Goal: Task Accomplishment & Management: Use online tool/utility

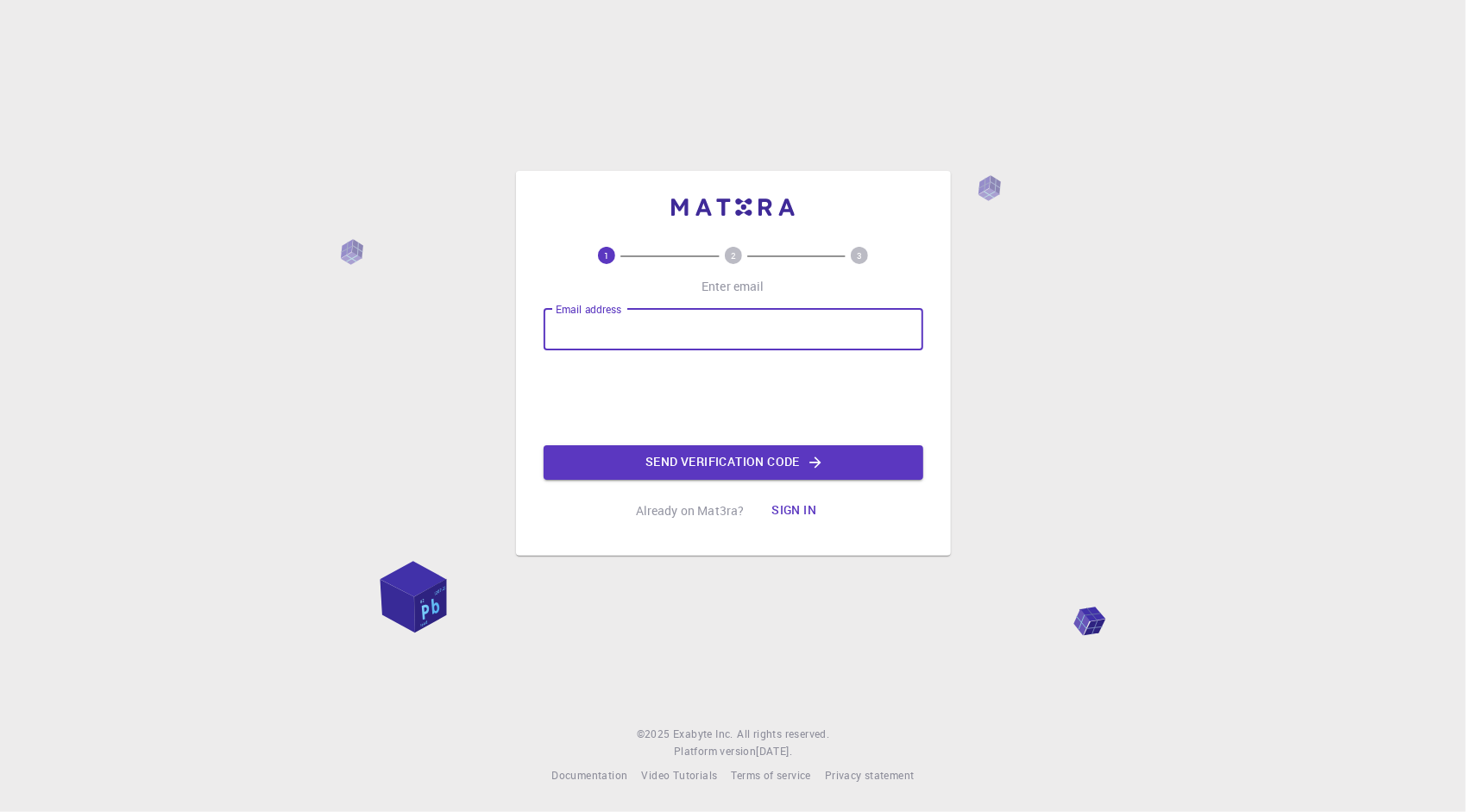
type input "[EMAIL_ADDRESS][DOMAIN_NAME]"
click at [660, 462] on button "Send verification code" at bounding box center [733, 462] width 380 height 35
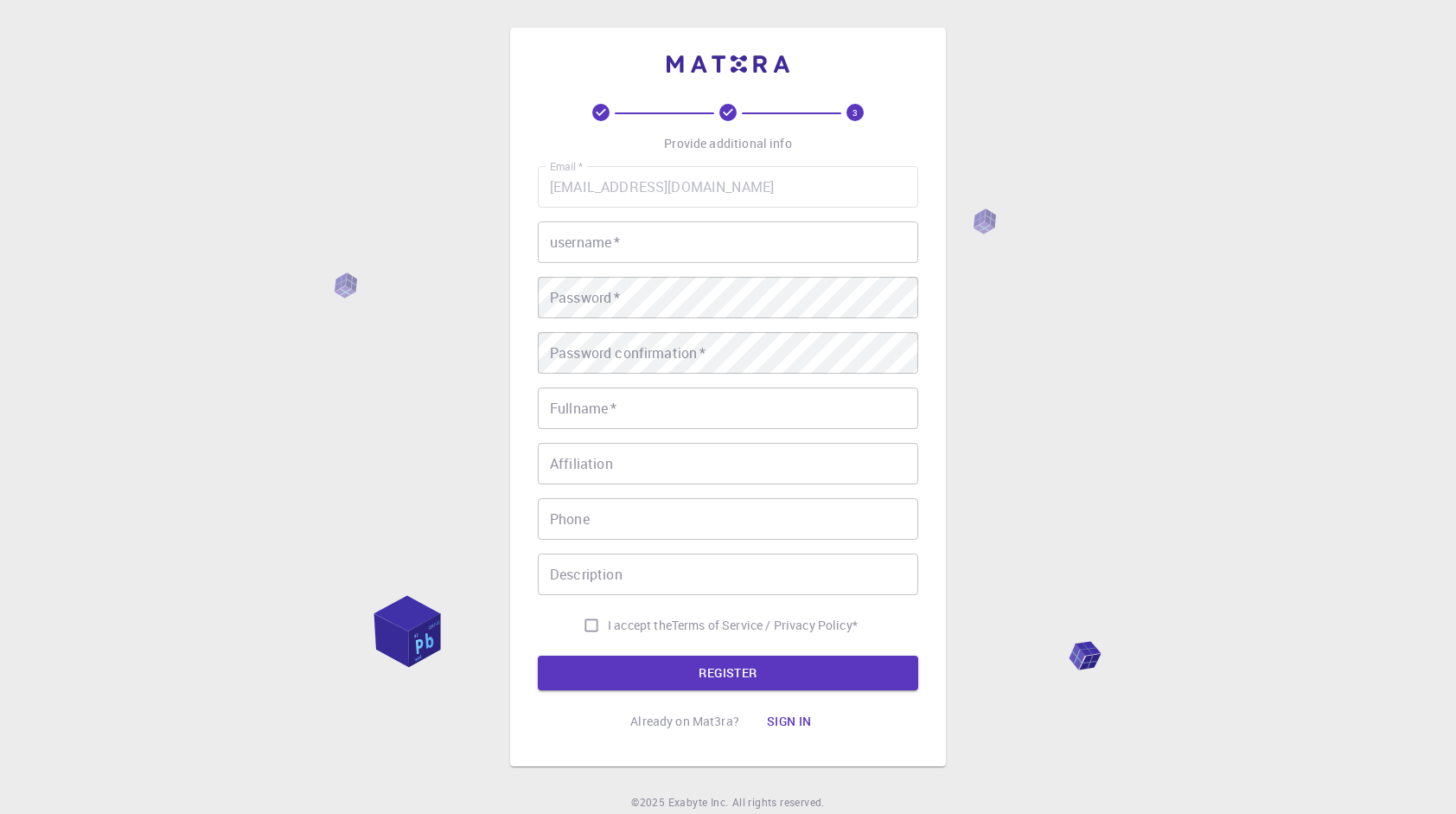
type input "nam123456"
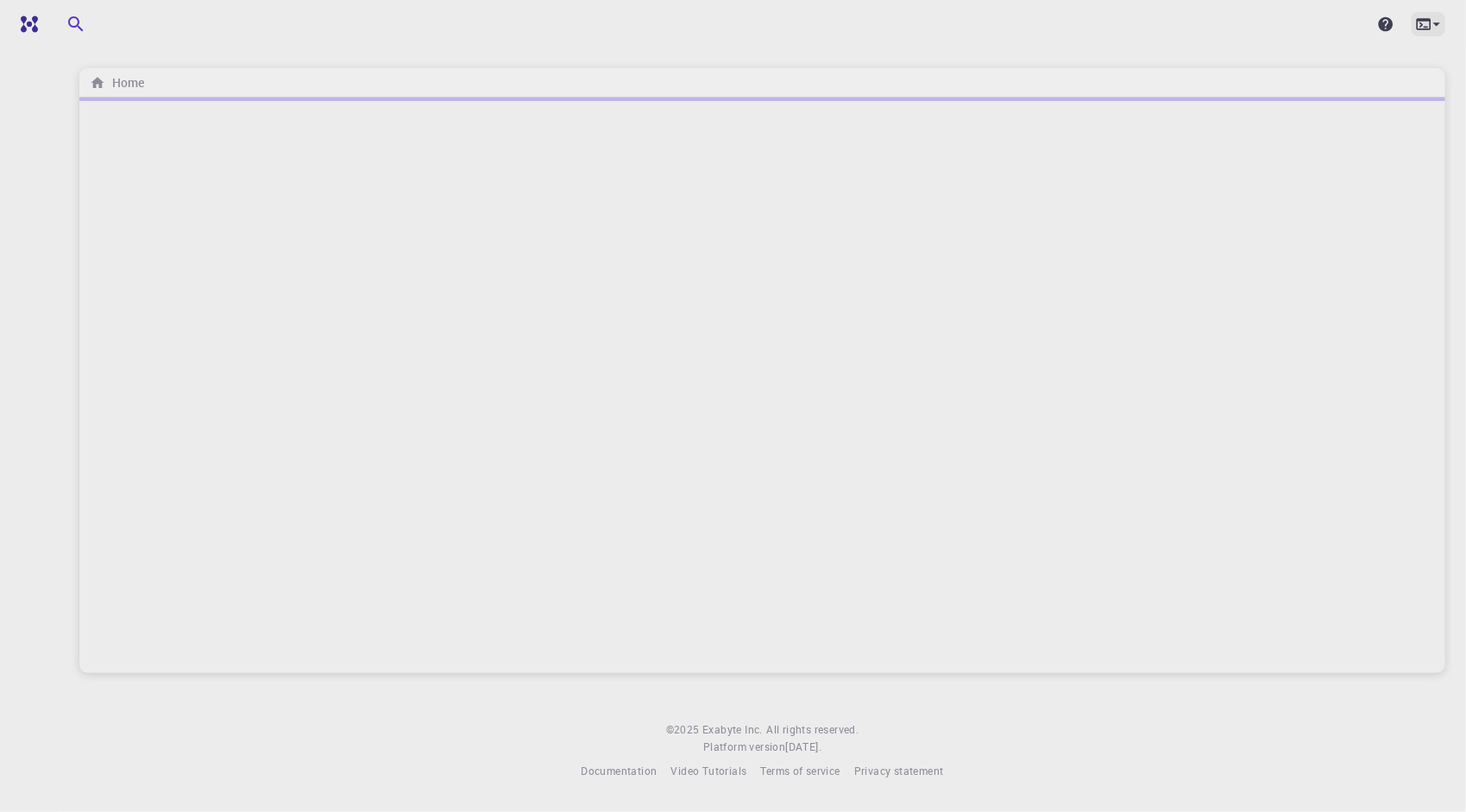
click at [1436, 32] on icon at bounding box center [1437, 24] width 17 height 17
click at [988, 44] on div at bounding box center [733, 406] width 1466 height 812
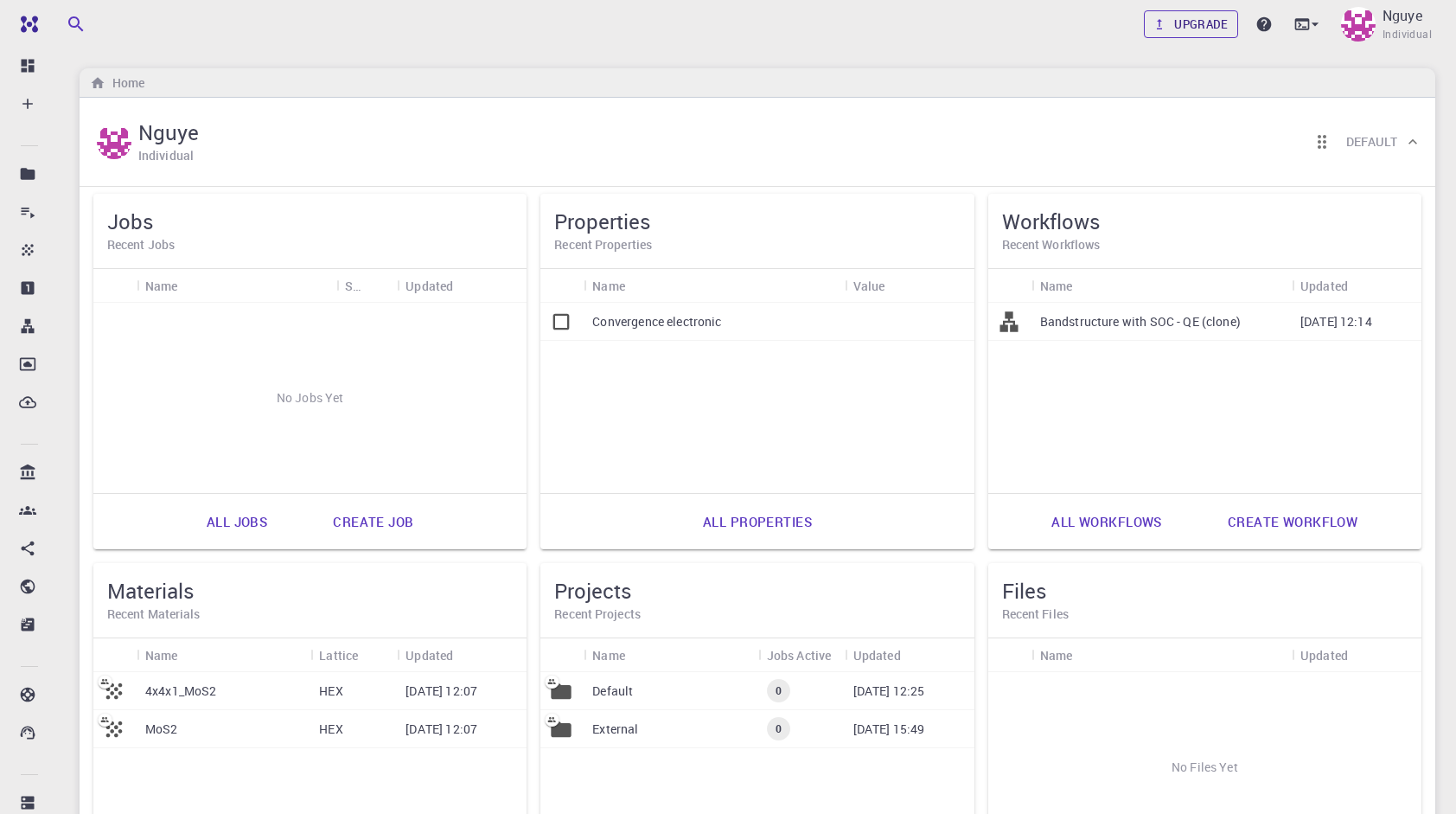
click at [1221, 26] on link "Upgrade" at bounding box center [1191, 24] width 94 height 28
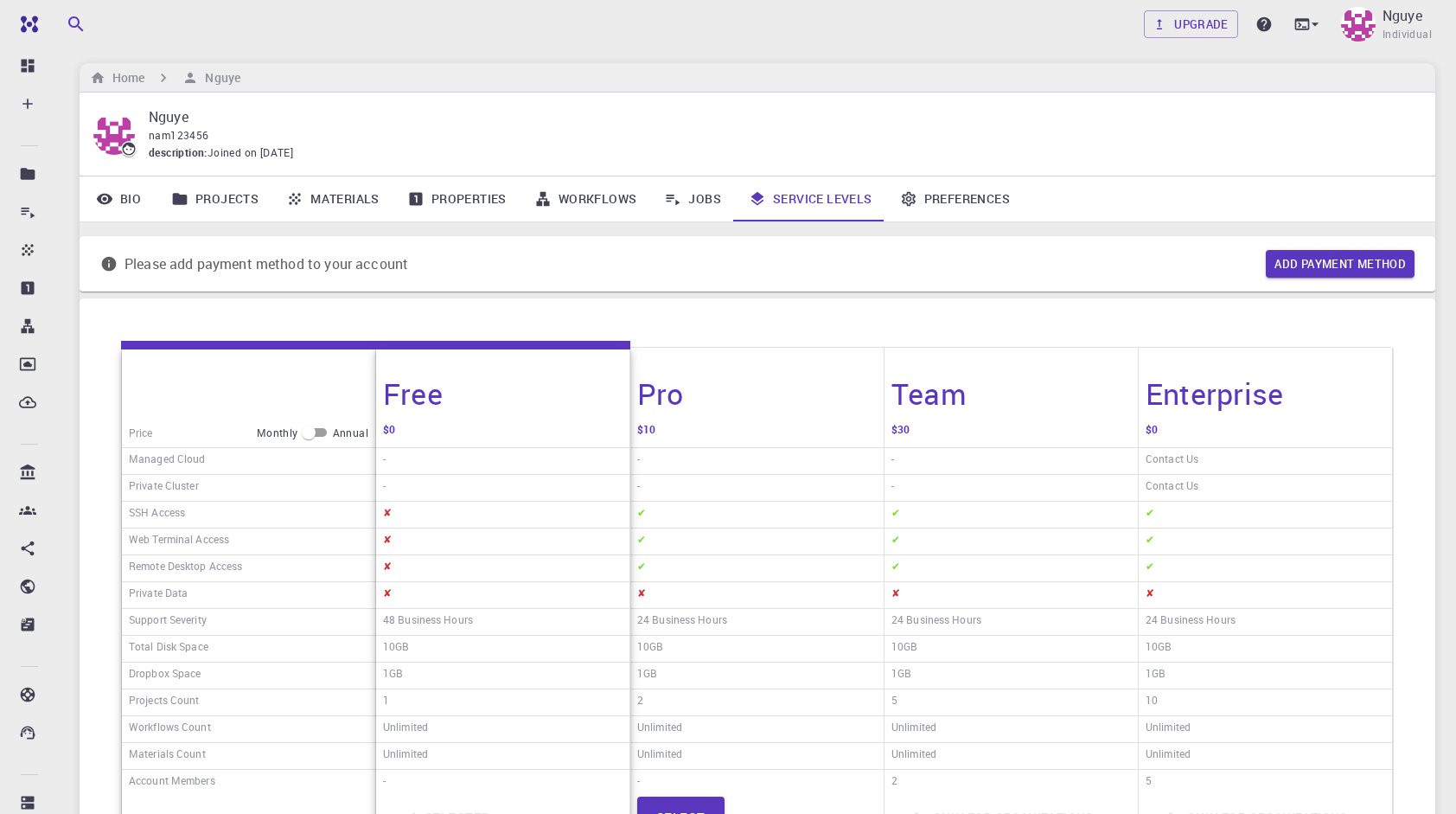
scroll to position [259, 0]
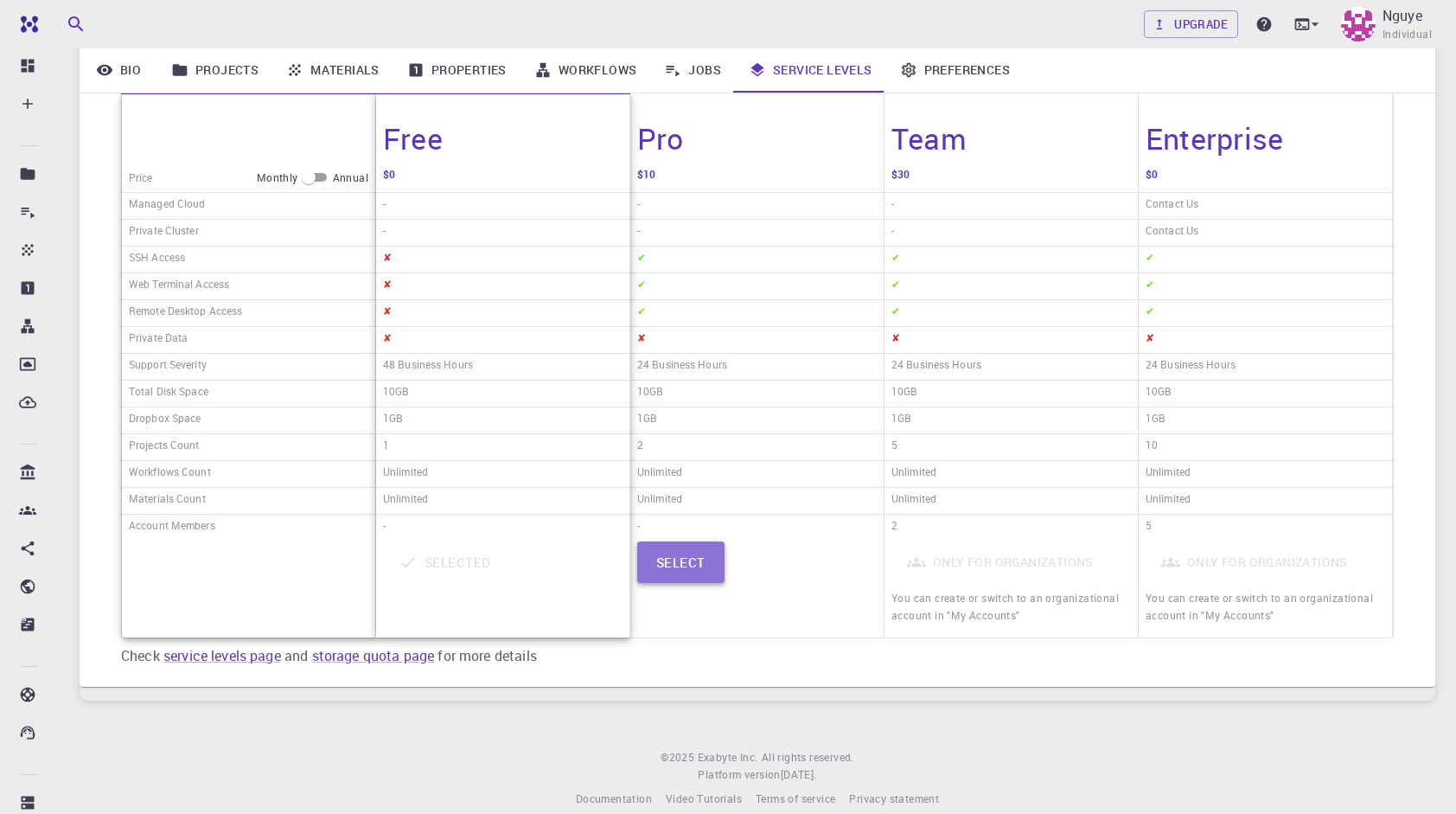
click at [693, 561] on button "Select" at bounding box center [681, 561] width 87 height 42
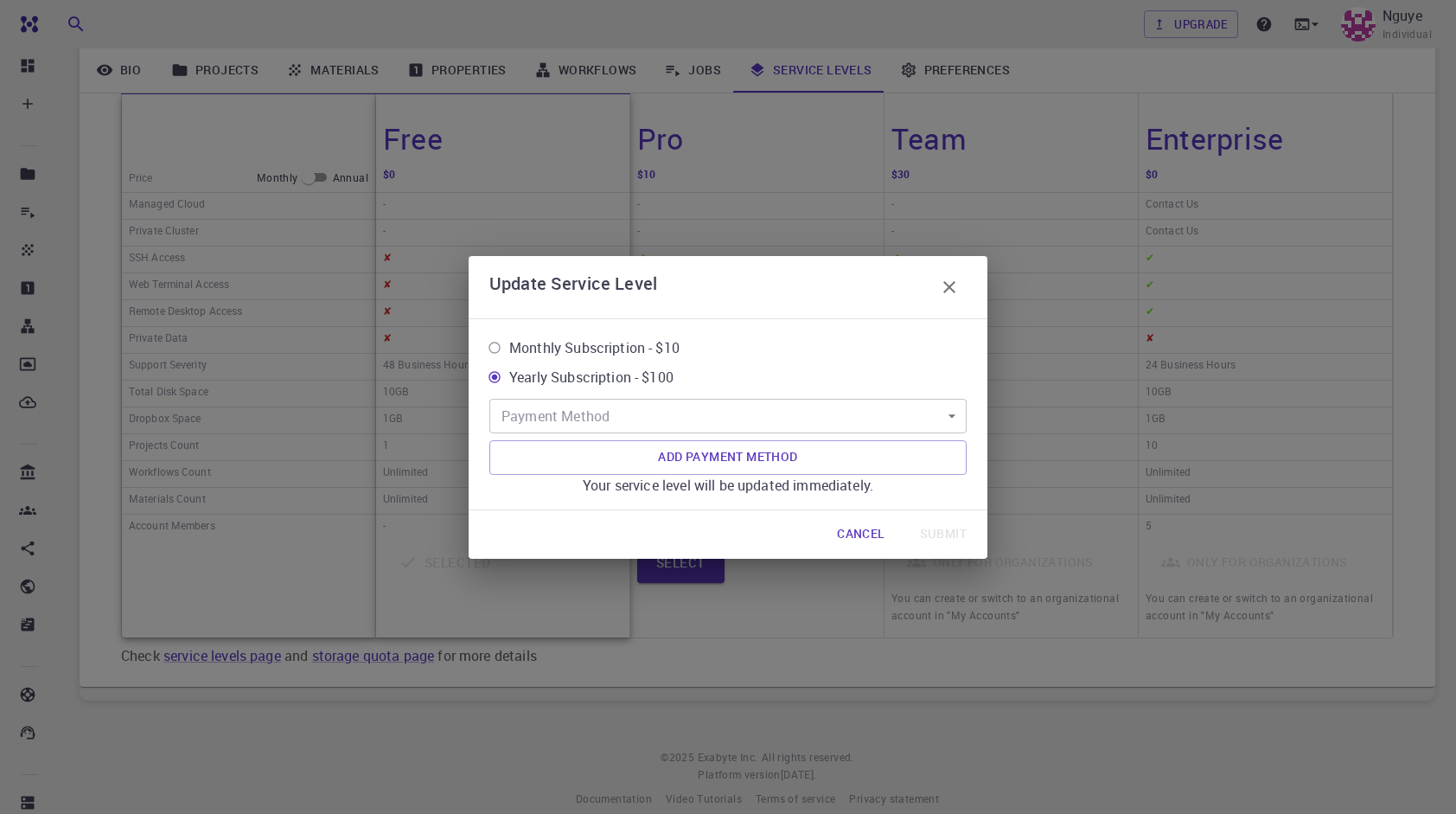
click at [774, 422] on body "Free Dashboard Create New Job New Material Create Material Upload File Import f…" at bounding box center [728, 287] width 1456 height 1095
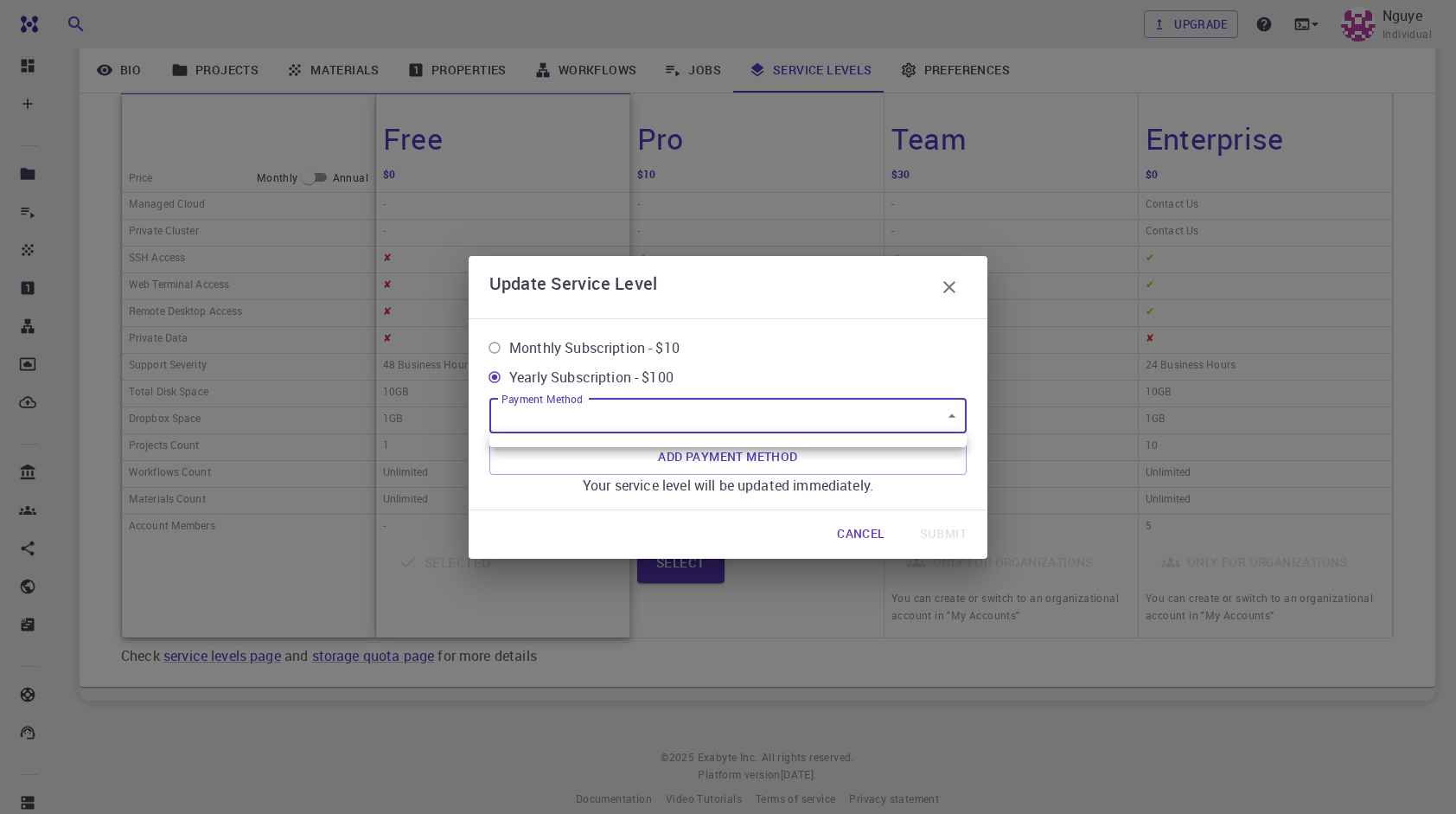
drag, startPoint x: 812, startPoint y: 637, endPoint x: 864, endPoint y: 532, distance: 117.2
click at [812, 629] on div at bounding box center [728, 407] width 1456 height 814
click at [864, 530] on button "Cancel" at bounding box center [861, 534] width 76 height 35
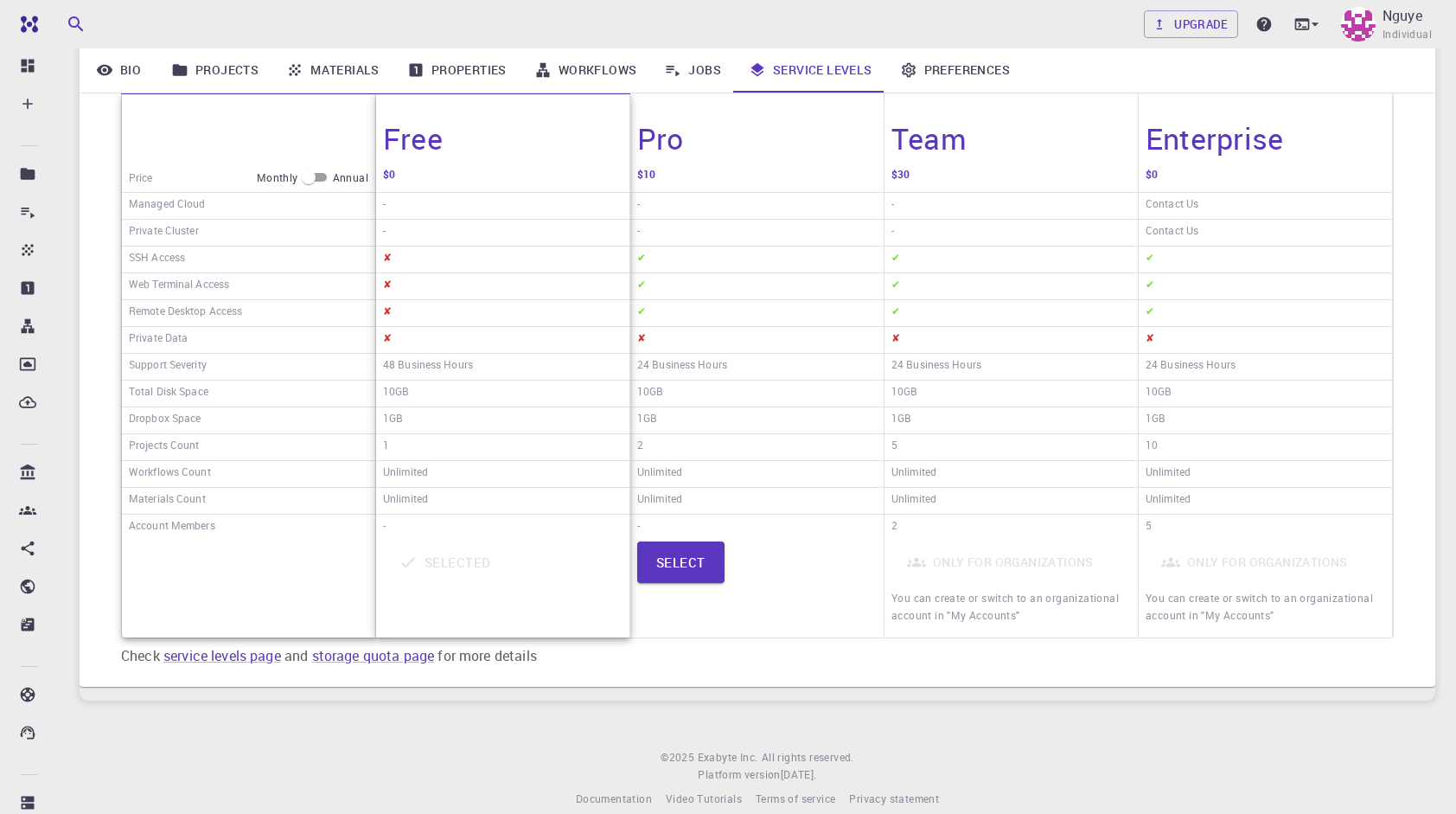
click at [978, 70] on link "Preferences" at bounding box center [956, 70] width 137 height 45
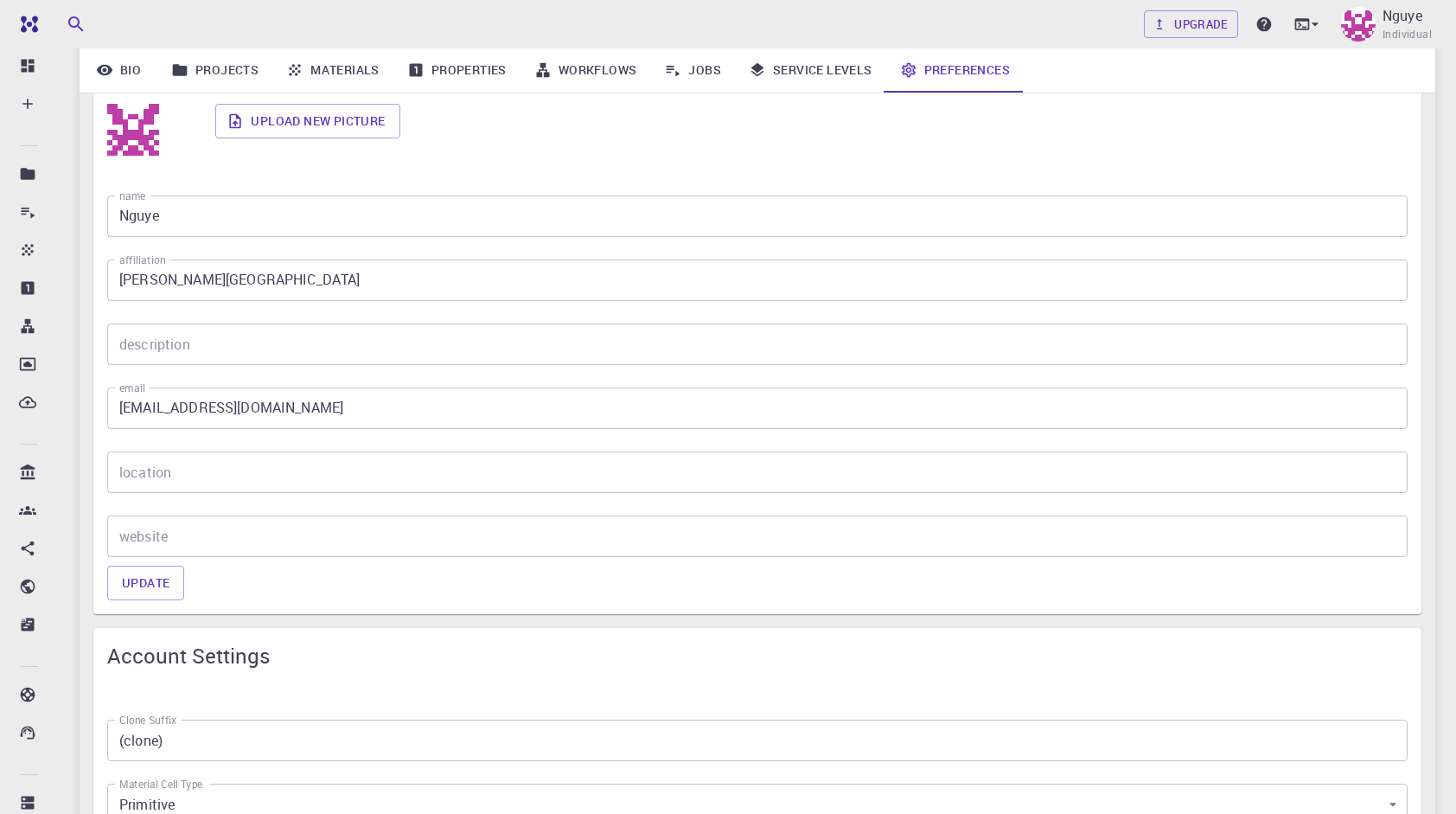
scroll to position [346, 0]
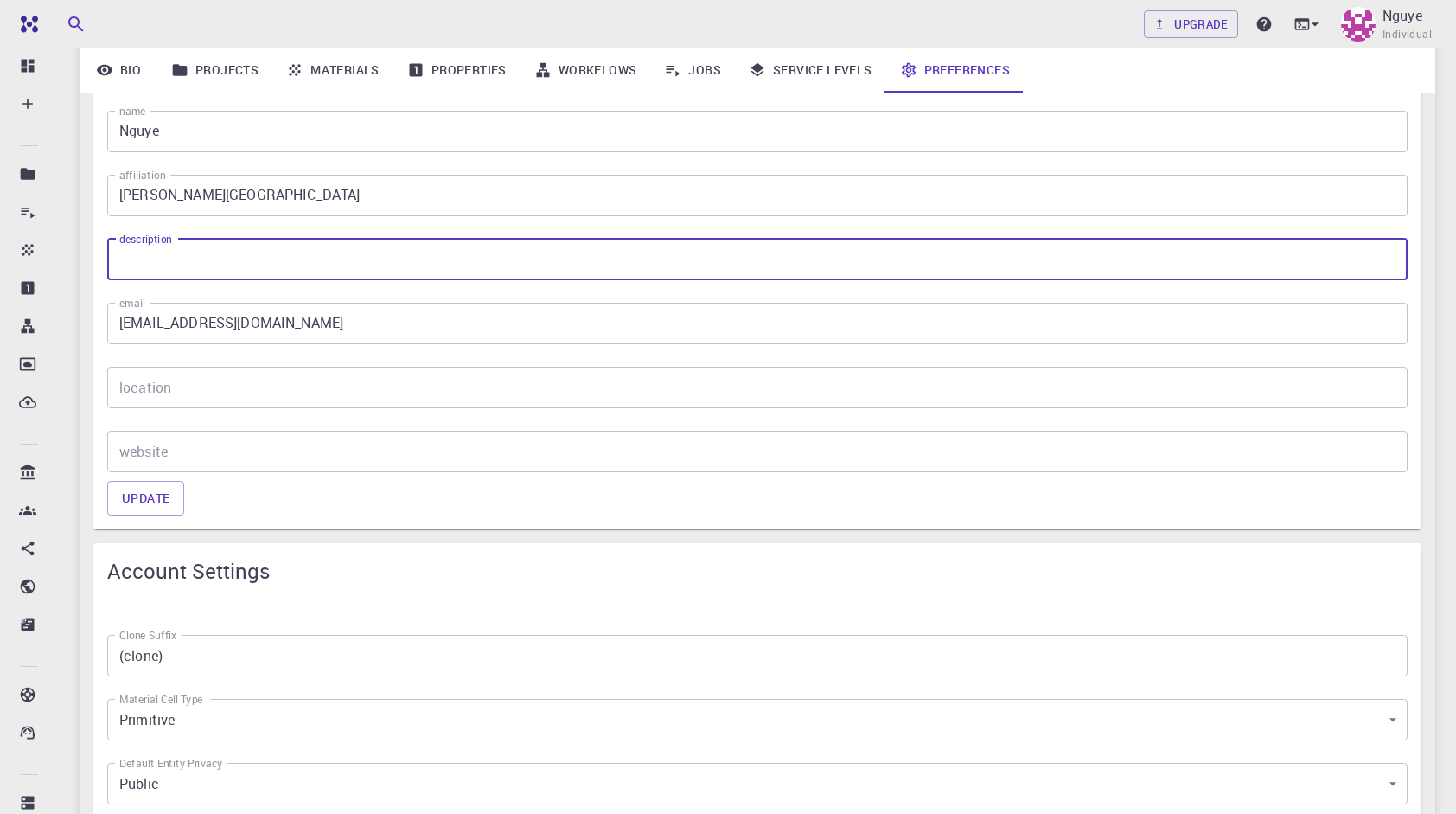
click at [811, 265] on input "description" at bounding box center [758, 259] width 1301 height 42
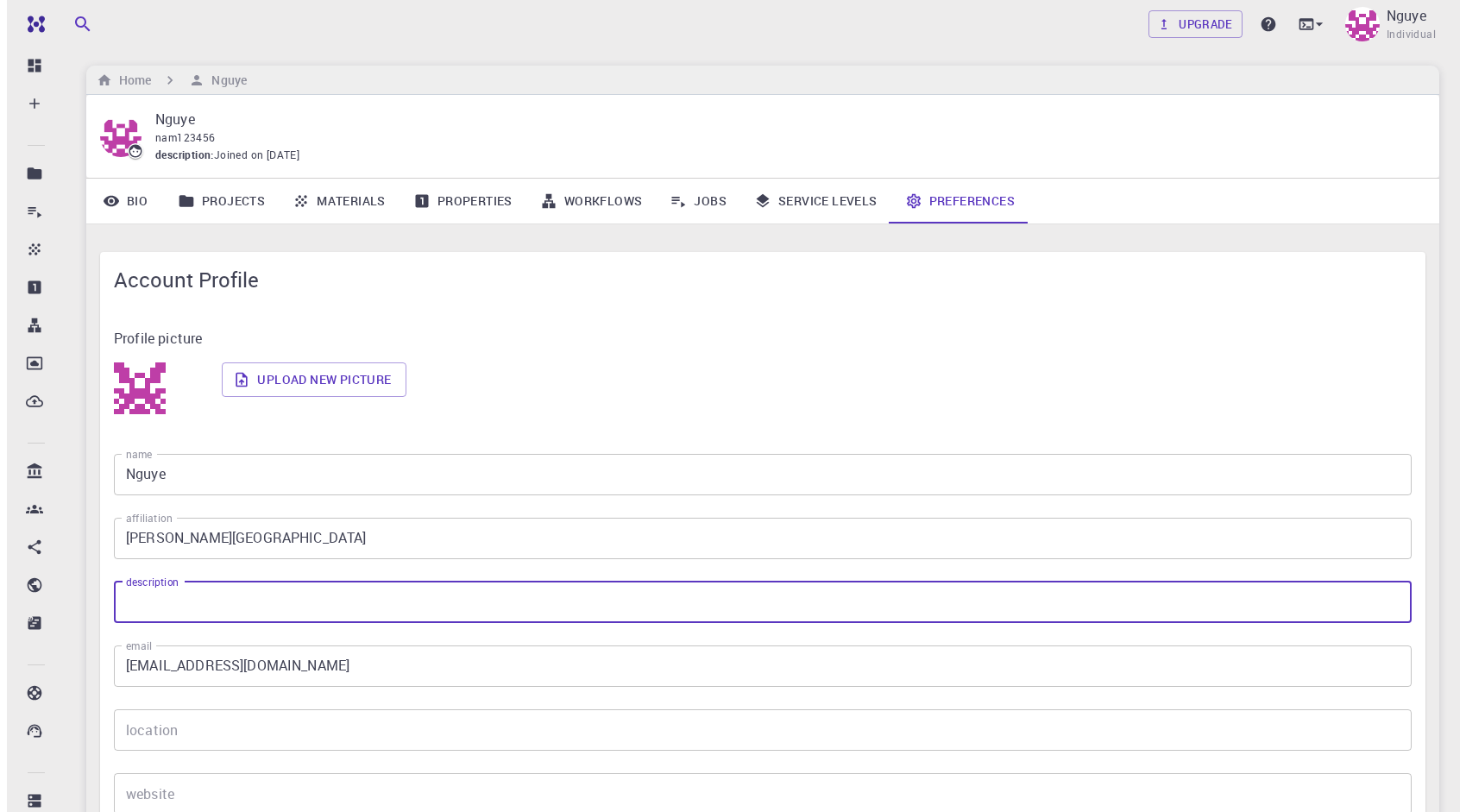
scroll to position [0, 0]
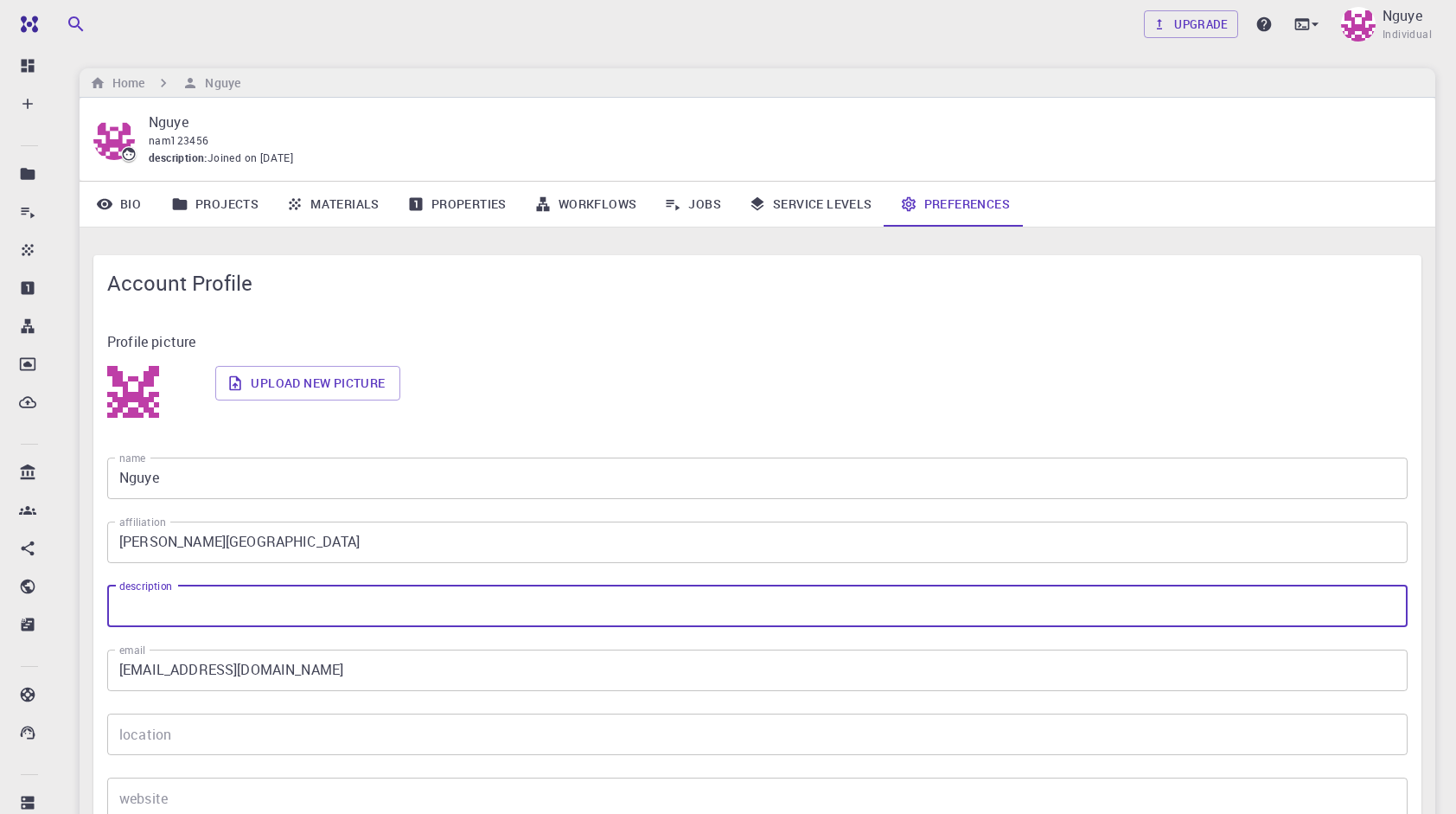
click at [193, 205] on link "Projects" at bounding box center [215, 204] width 115 height 45
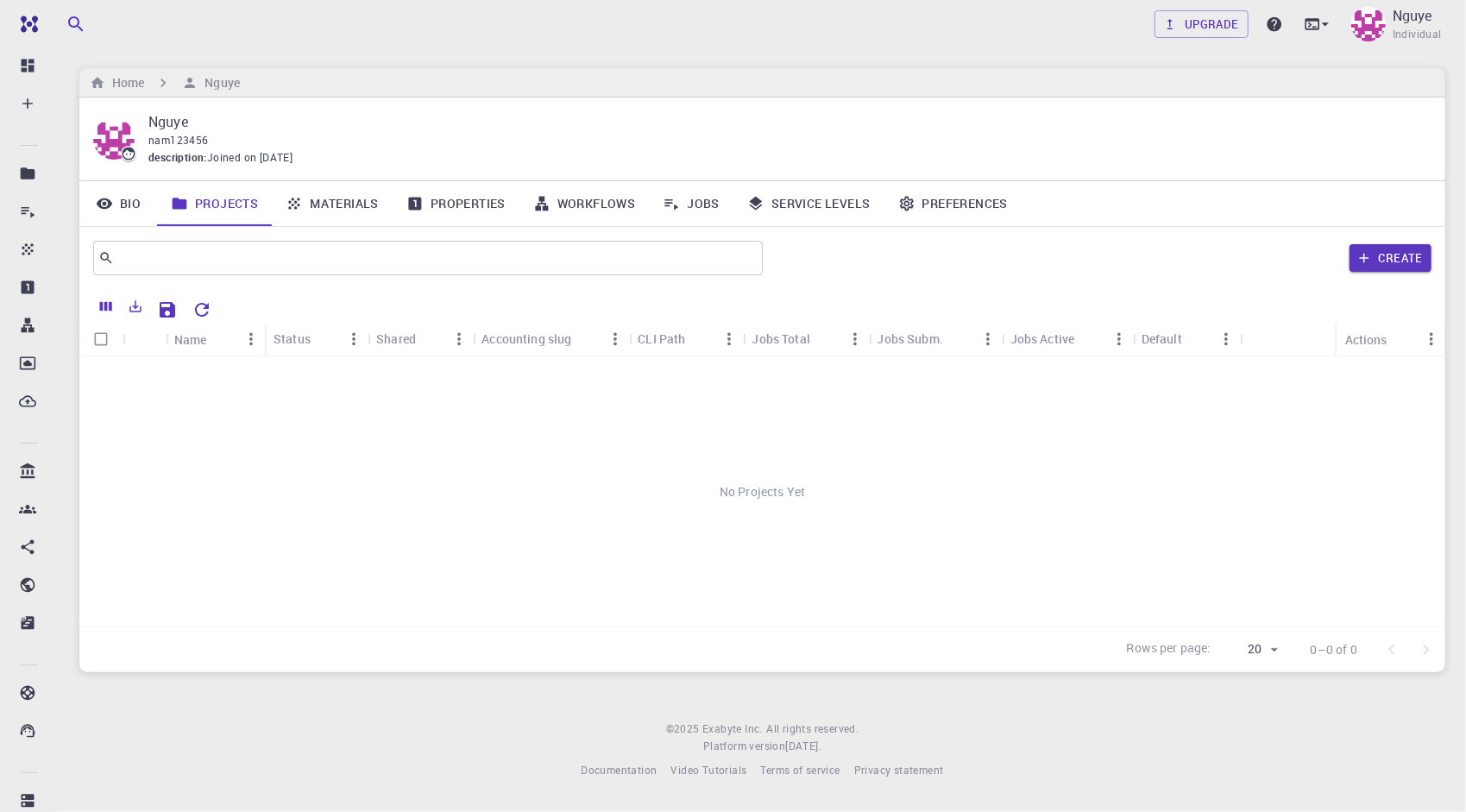
click at [107, 138] on img at bounding box center [113, 138] width 42 height 42
click at [123, 134] on img at bounding box center [113, 138] width 42 height 42
click at [1381, 263] on button "Create" at bounding box center [1390, 258] width 82 height 28
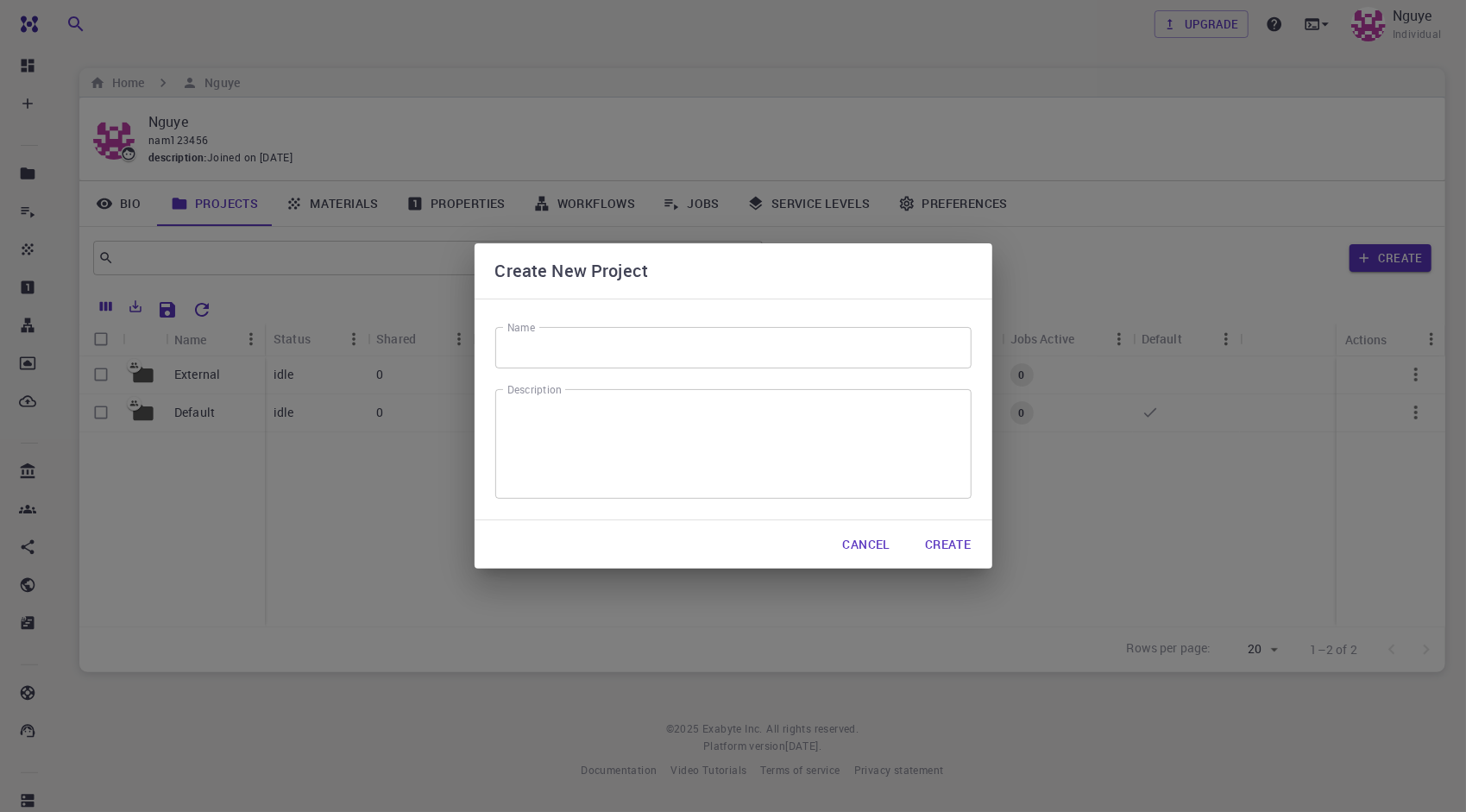
click at [561, 368] on div "Name Name Description x Description" at bounding box center [733, 409] width 518 height 222
click at [566, 361] on input "Name" at bounding box center [733, 348] width 476 height 42
click at [744, 350] on input "Name" at bounding box center [733, 348] width 476 height 42
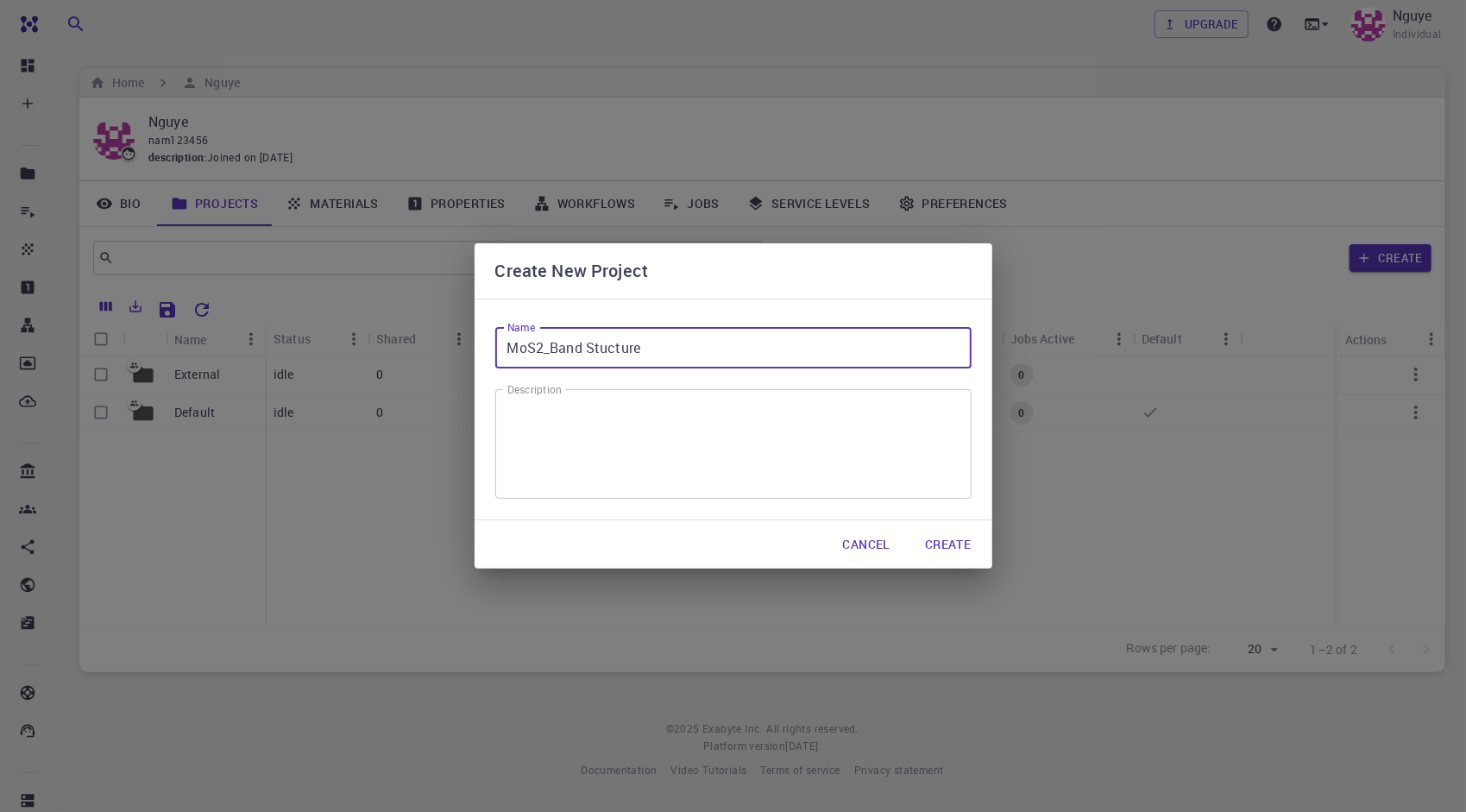
type input "MoS2_Band Stucture"
click at [959, 550] on button "Create" at bounding box center [947, 545] width 73 height 35
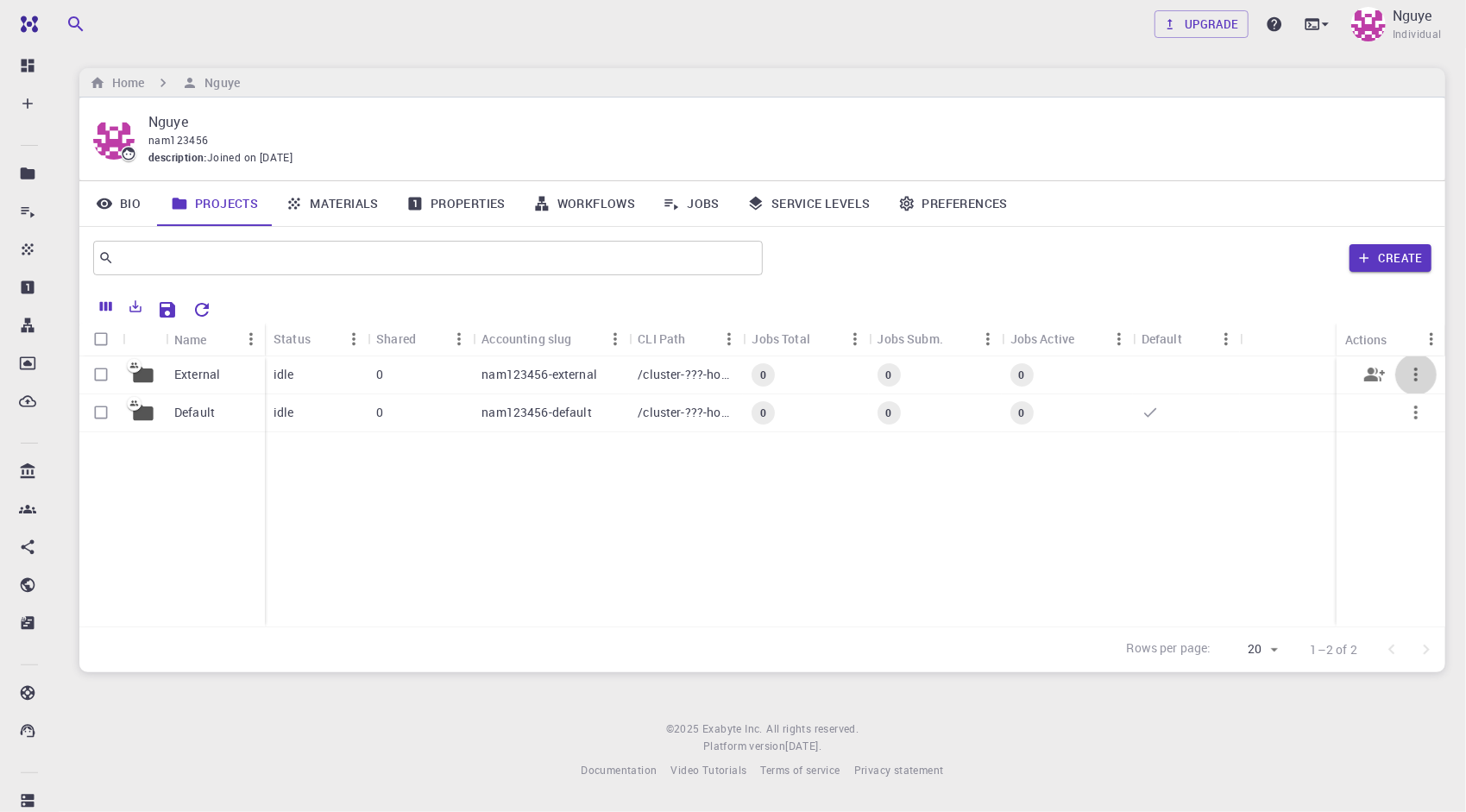
click at [1422, 372] on icon "button" at bounding box center [1415, 374] width 20 height 20
click at [1294, 509] on div at bounding box center [733, 406] width 1466 height 812
click at [1427, 421] on button "button" at bounding box center [1416, 412] width 42 height 42
click at [1425, 437] on li "Open" at bounding box center [1396, 438] width 110 height 28
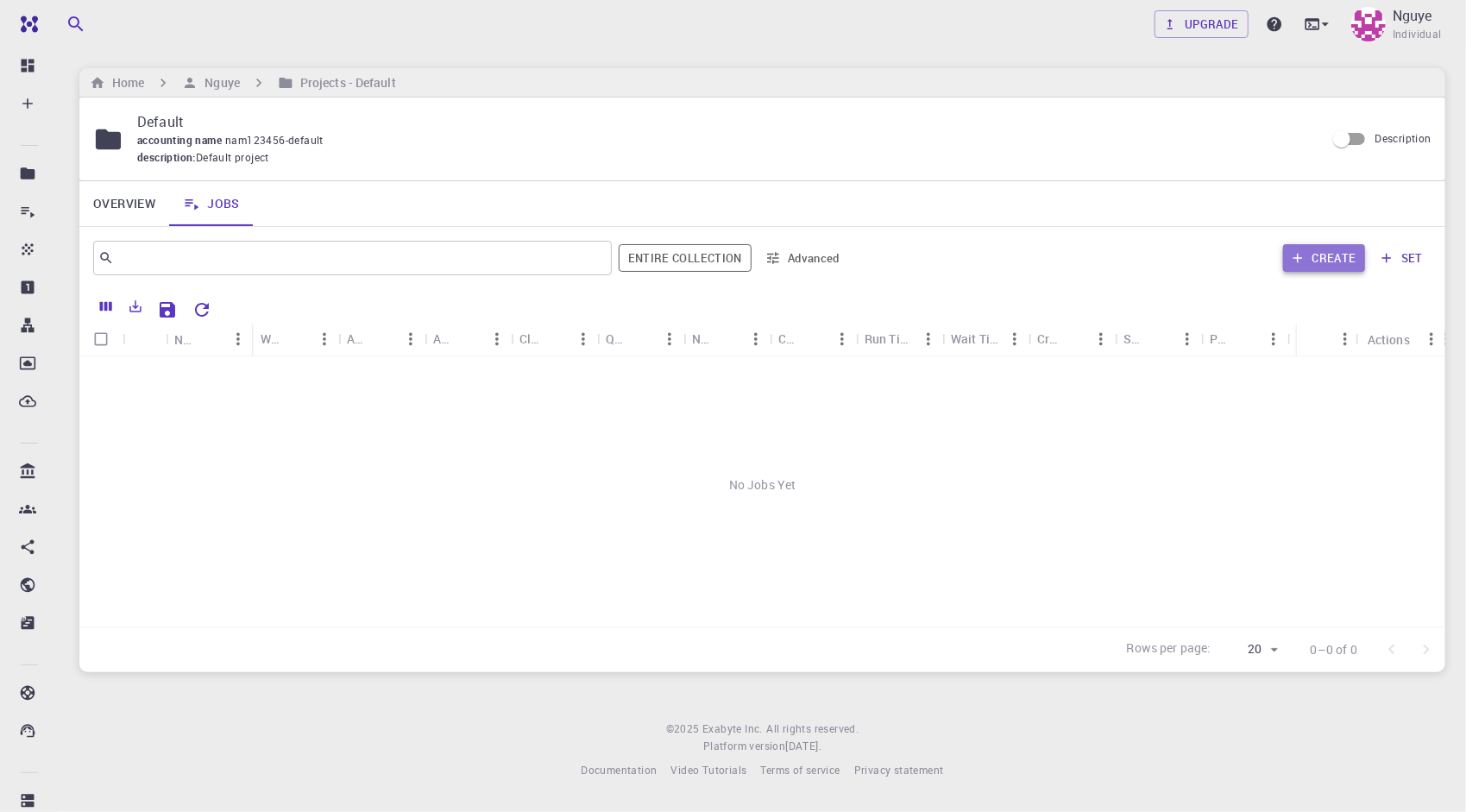
click at [1348, 259] on button "Create" at bounding box center [1323, 258] width 82 height 28
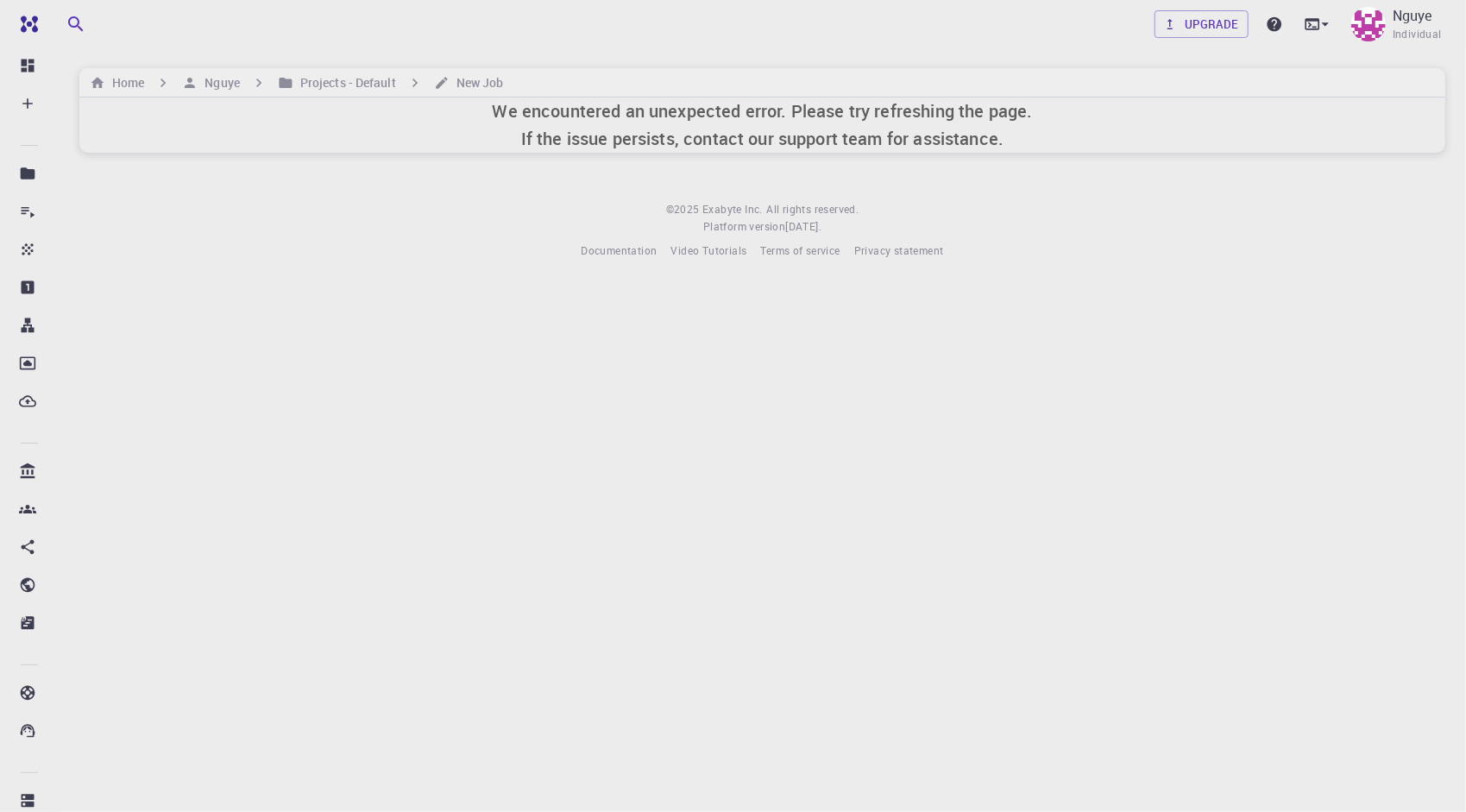
drag, startPoint x: 173, startPoint y: 467, endPoint x: 290, endPoint y: 393, distance: 138.4
click at [290, 393] on body "Free Dashboard Create New Job New Material Create Material Upload File Import f…" at bounding box center [733, 406] width 1466 height 812
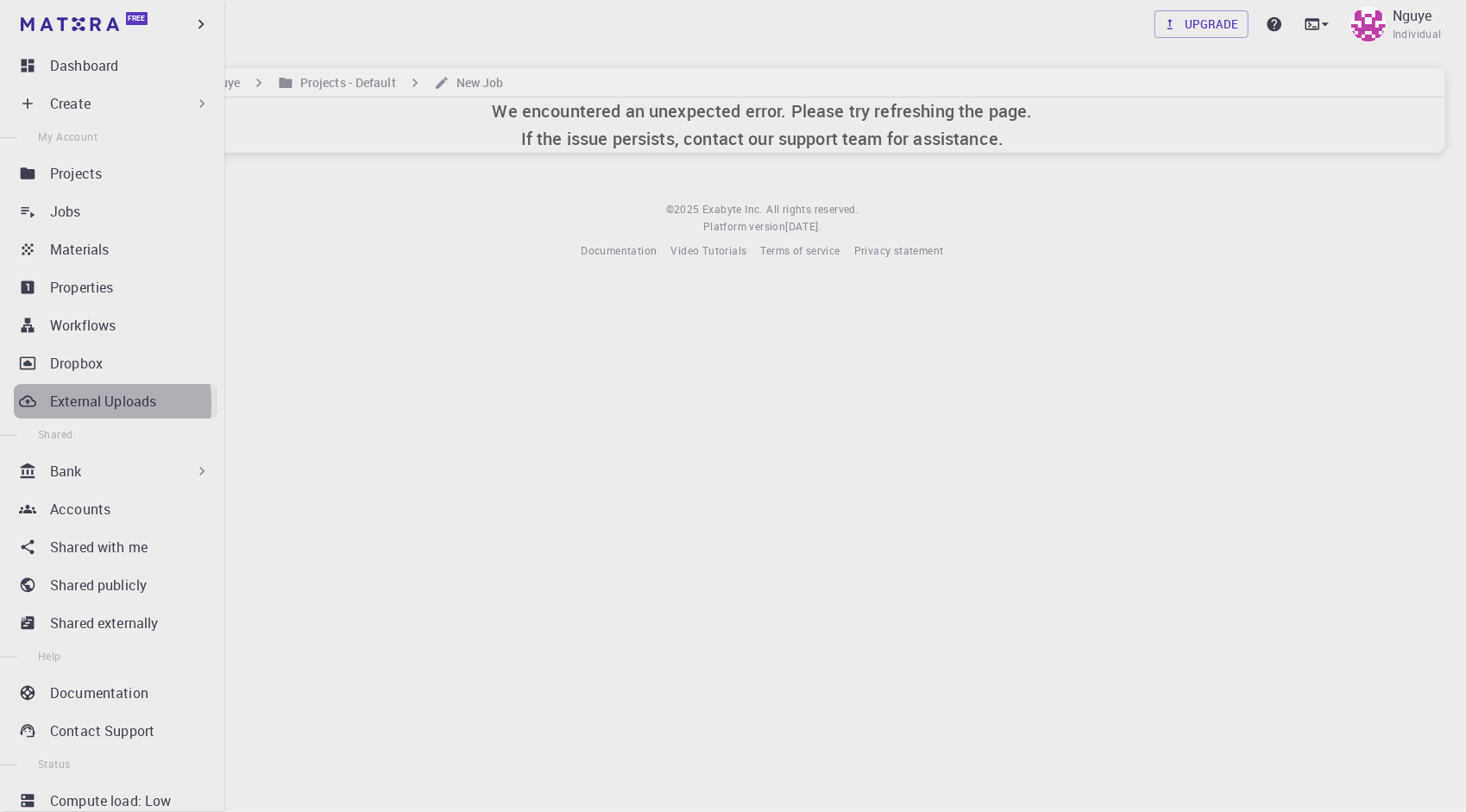
click at [57, 404] on p "External Uploads" at bounding box center [103, 401] width 106 height 20
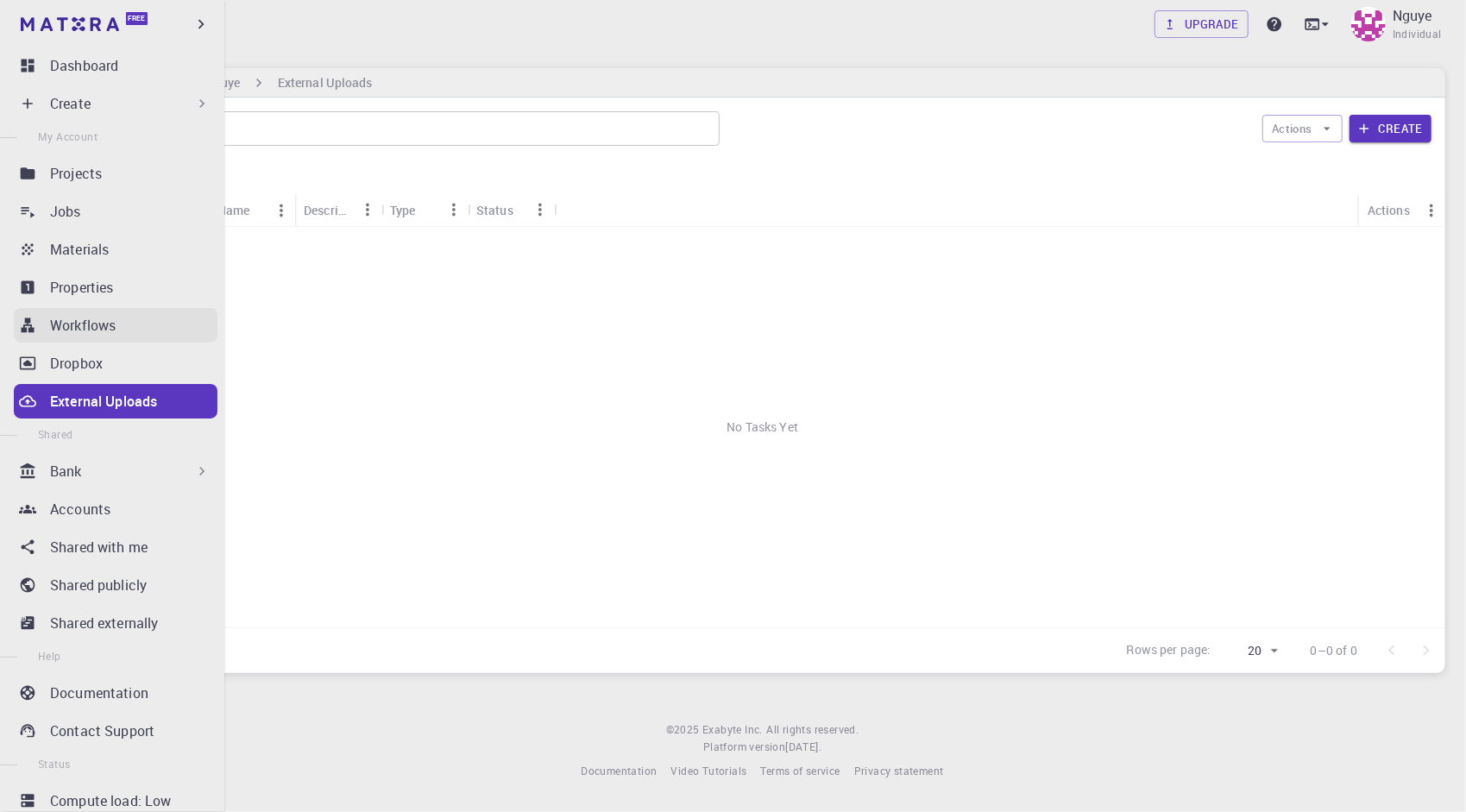
click at [96, 324] on p "Workflows" at bounding box center [83, 324] width 66 height 20
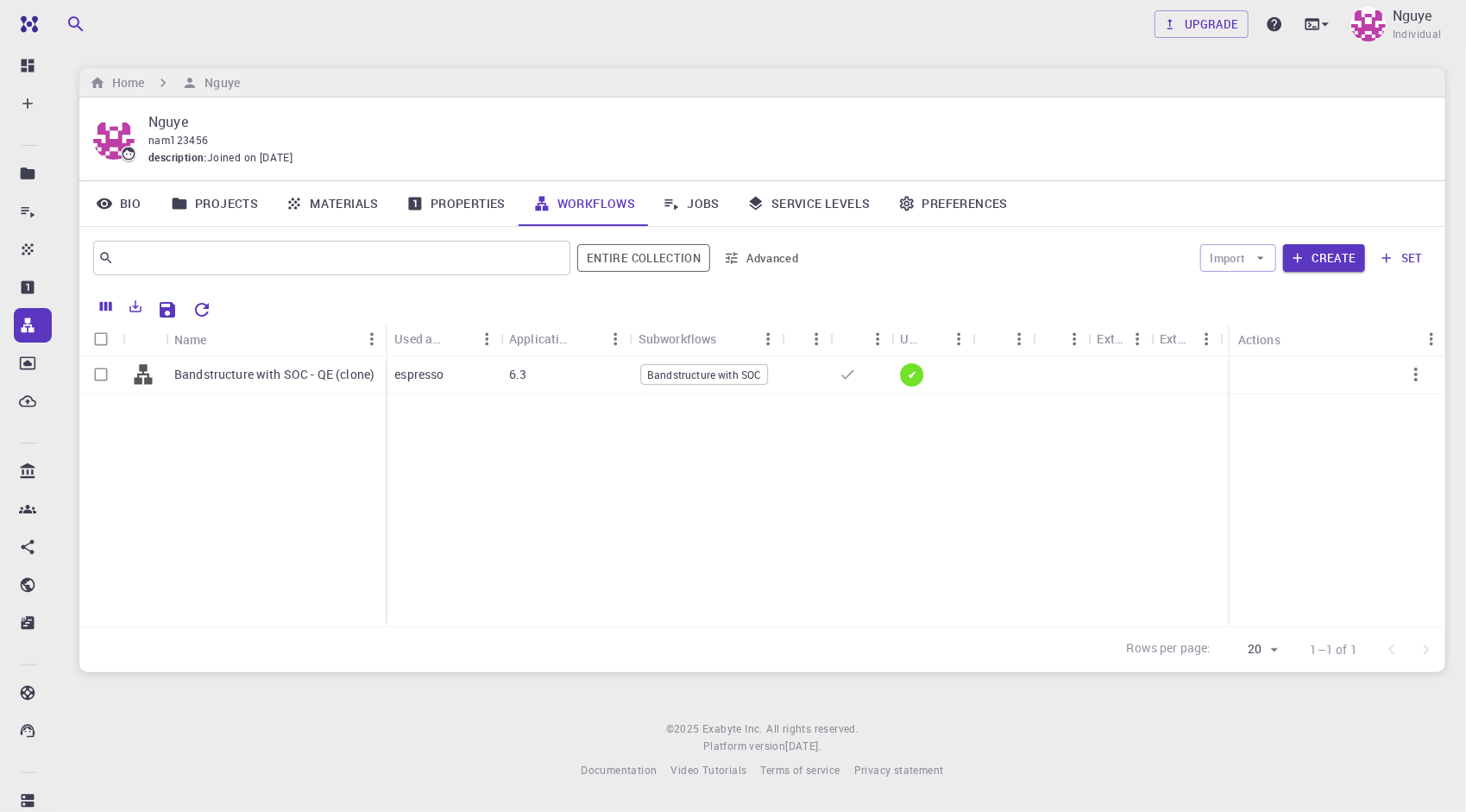
click at [504, 478] on div "Bandstructure with SOC - QE (clone) espresso 6.3 Bandstructure with SOC ✔" at bounding box center [762, 491] width 1366 height 270
click at [327, 371] on p "Bandstructure with SOC - QE (clone)" at bounding box center [273, 375] width 200 height 17
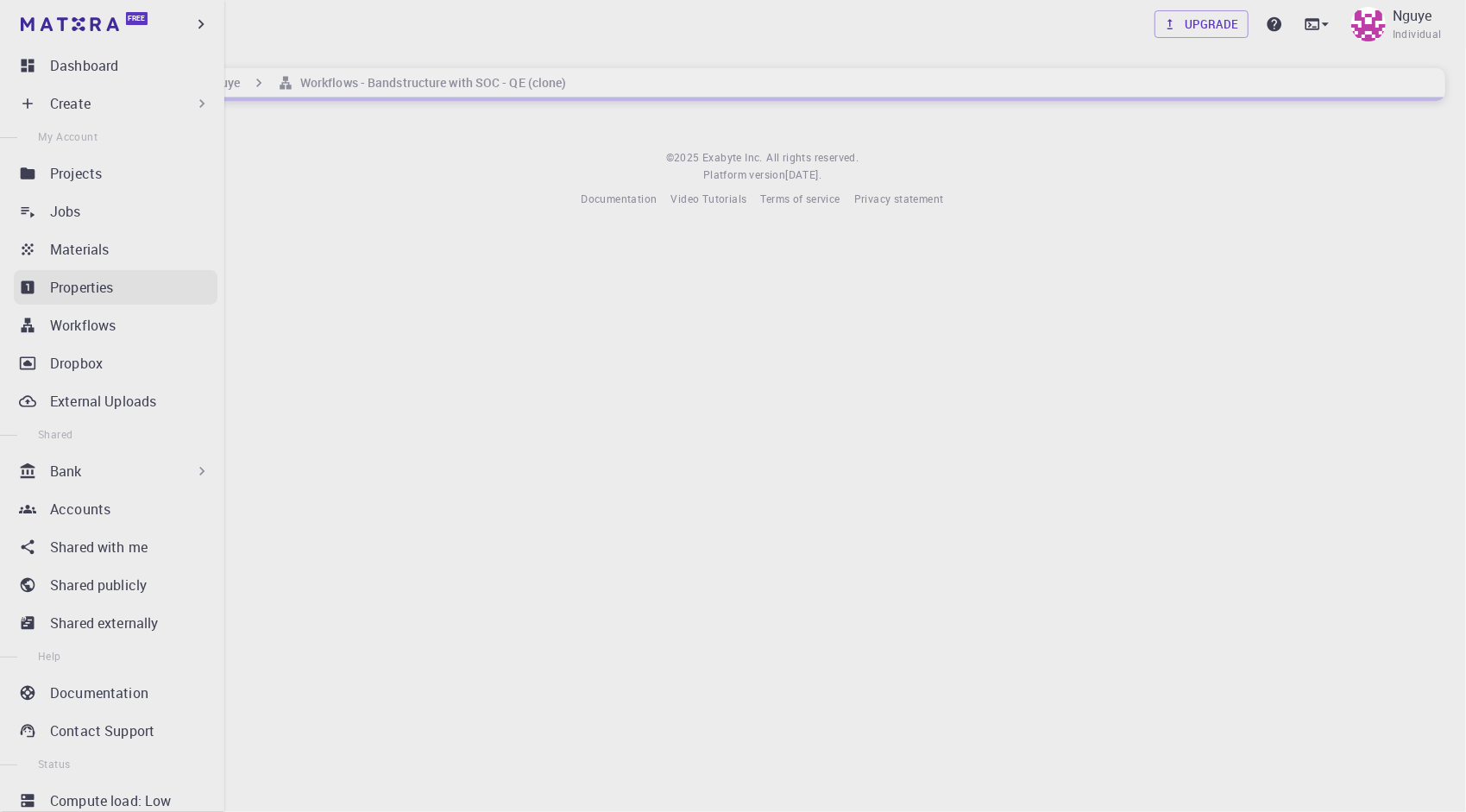
click at [60, 292] on p "Properties" at bounding box center [82, 287] width 64 height 20
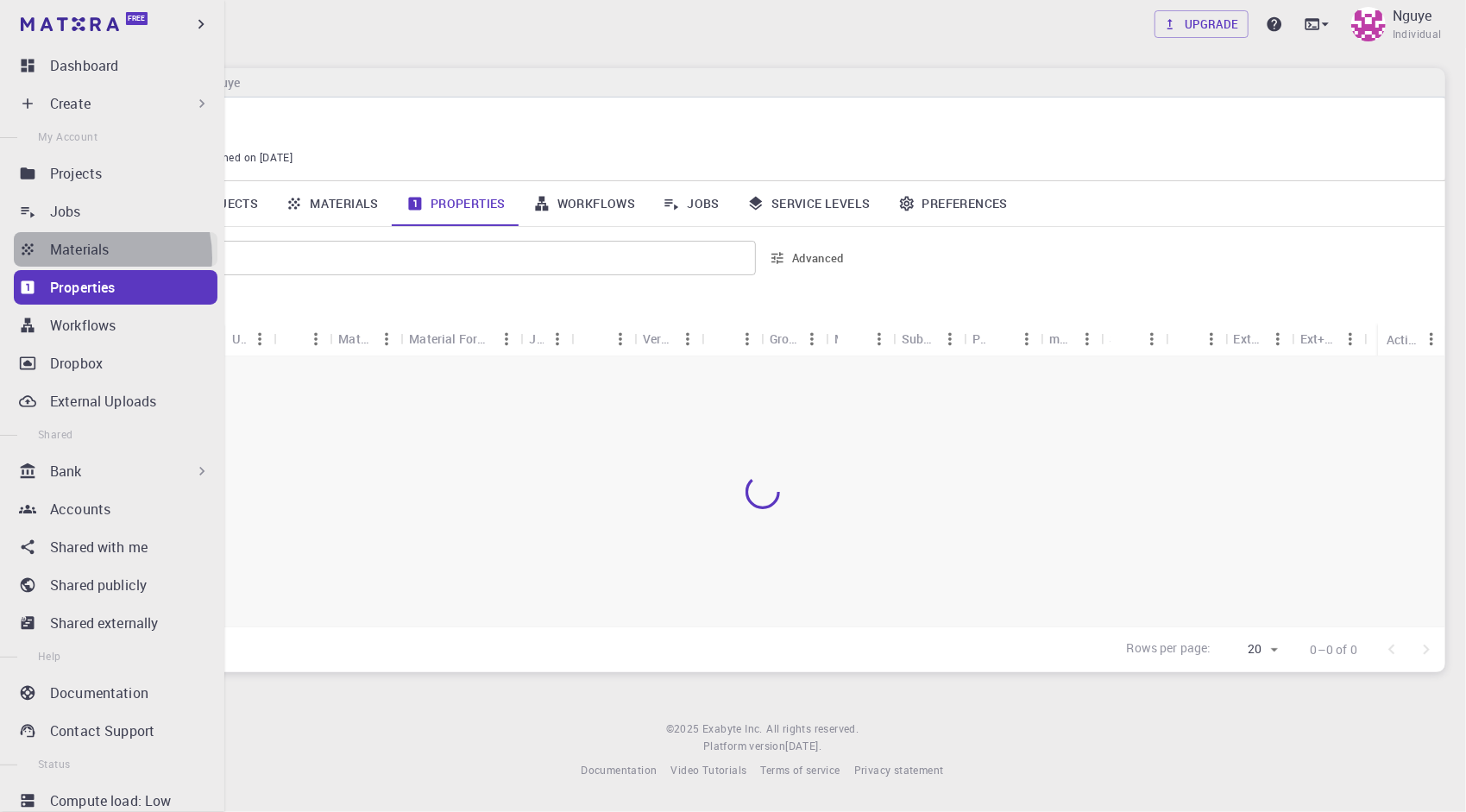
click at [90, 257] on p "Materials" at bounding box center [79, 248] width 59 height 20
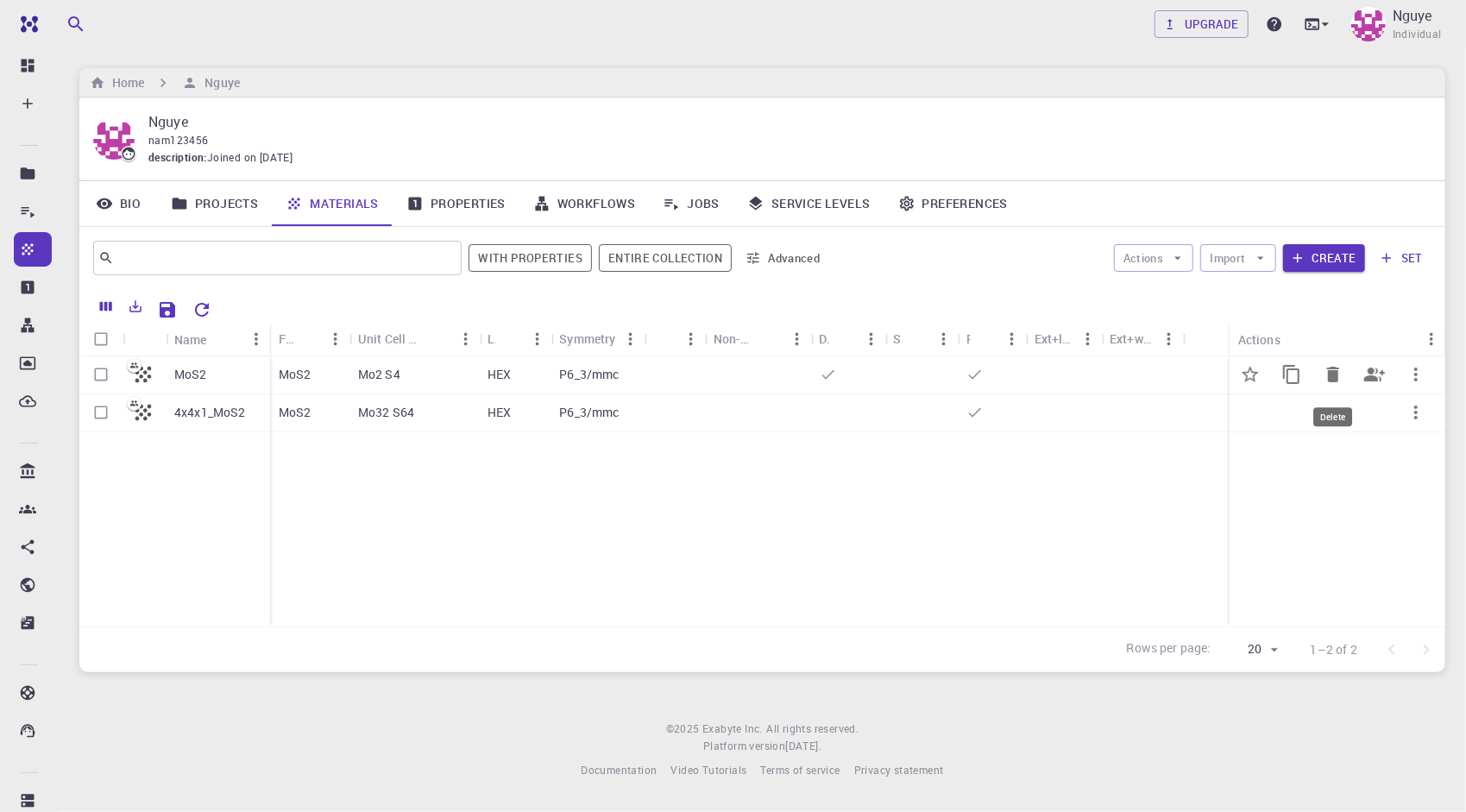
click at [1337, 373] on icon "Delete" at bounding box center [1333, 375] width 13 height 15
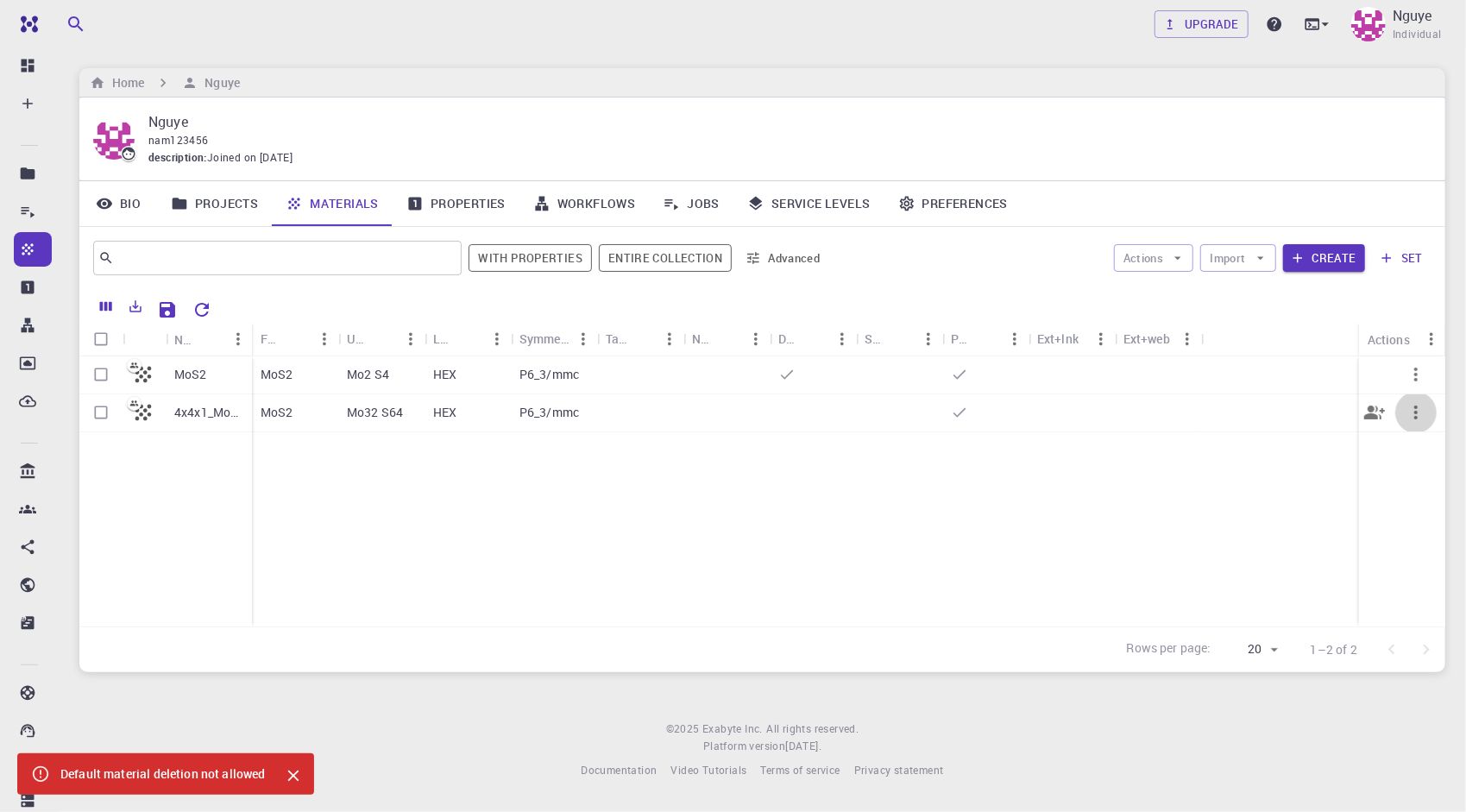
click at [1419, 408] on icon "button" at bounding box center [1415, 411] width 20 height 20
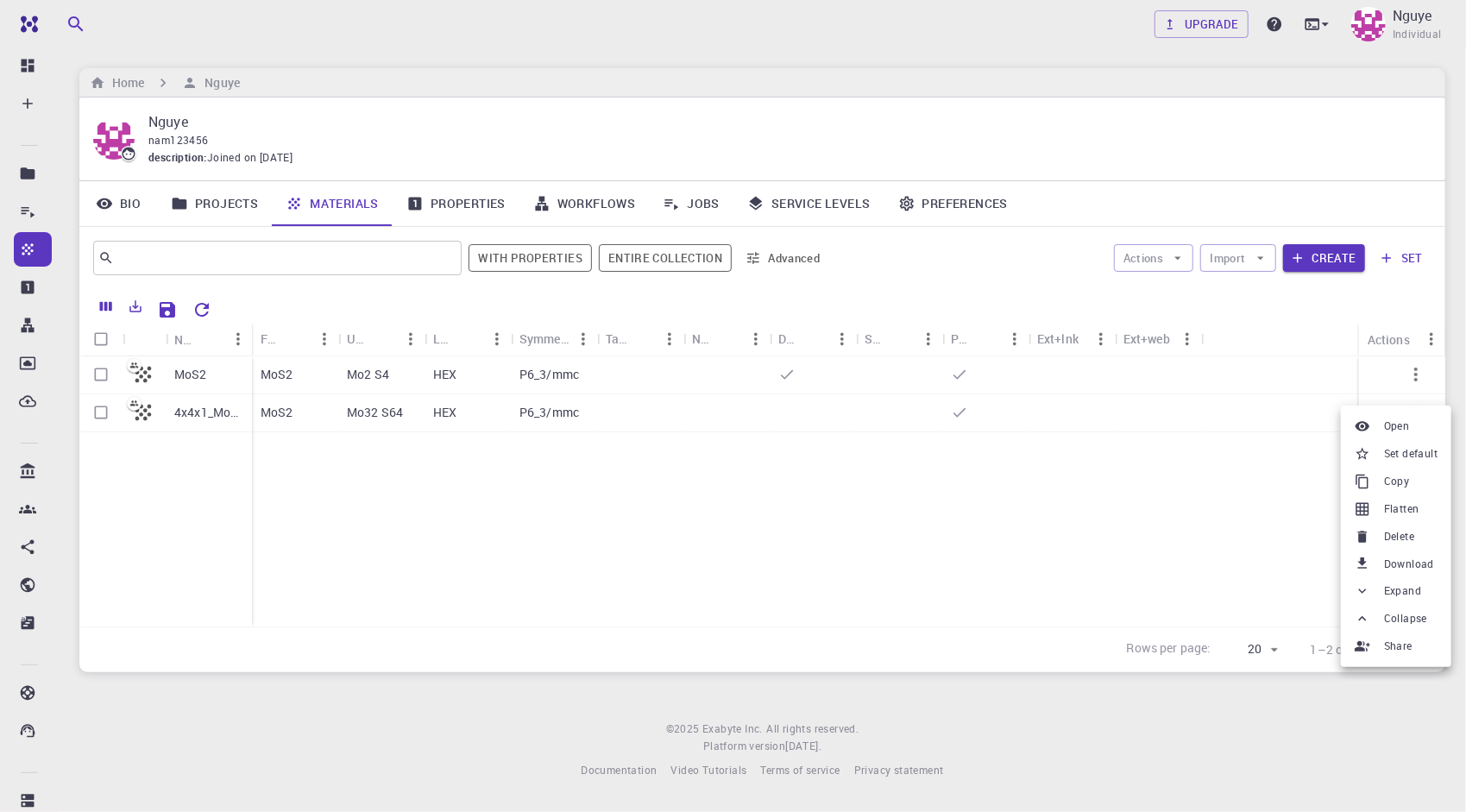
click at [1417, 450] on span "Set default" at bounding box center [1410, 454] width 53 height 17
click at [1423, 367] on icon "button" at bounding box center [1415, 374] width 20 height 20
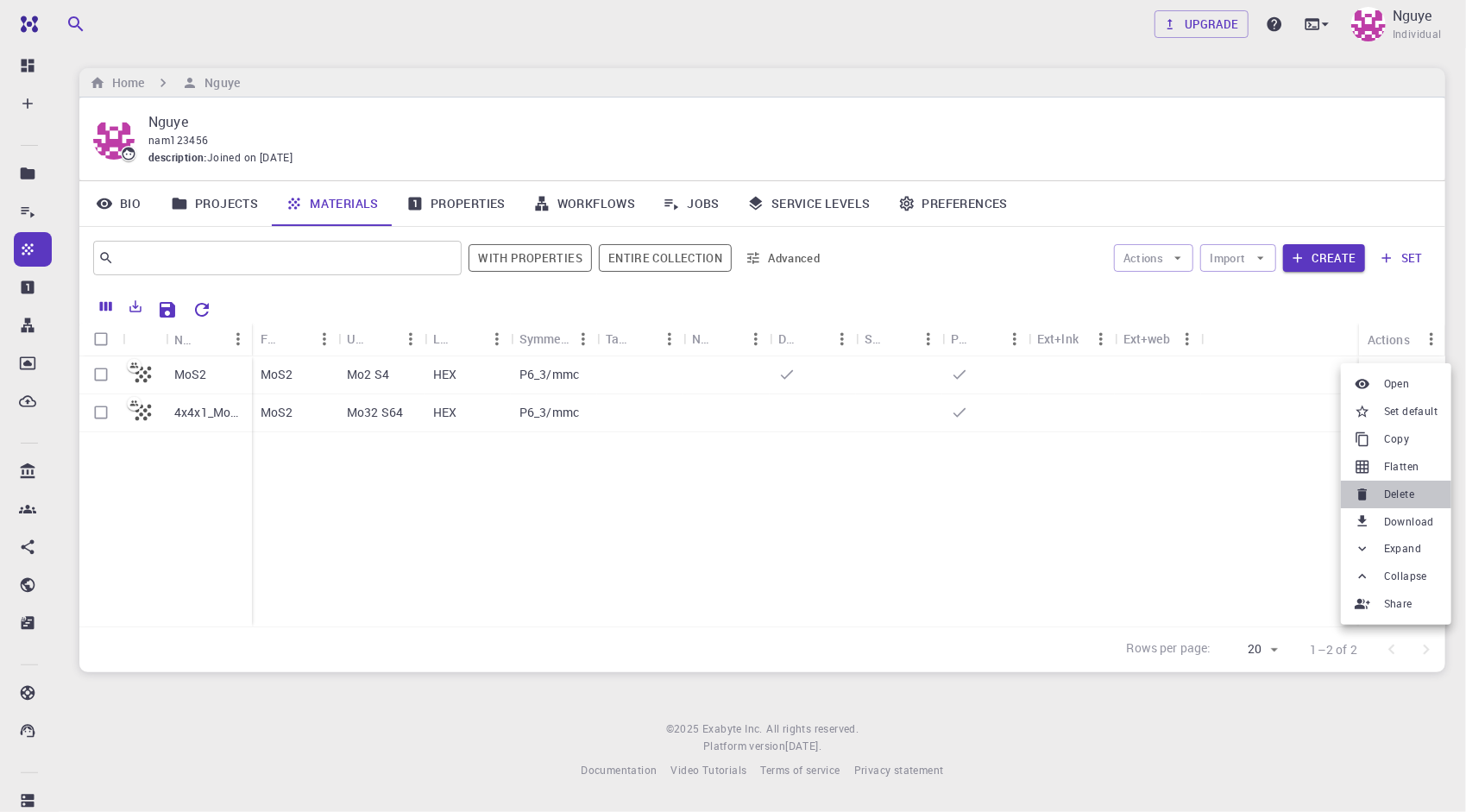
click at [1400, 489] on span "Delete" at bounding box center [1398, 494] width 30 height 17
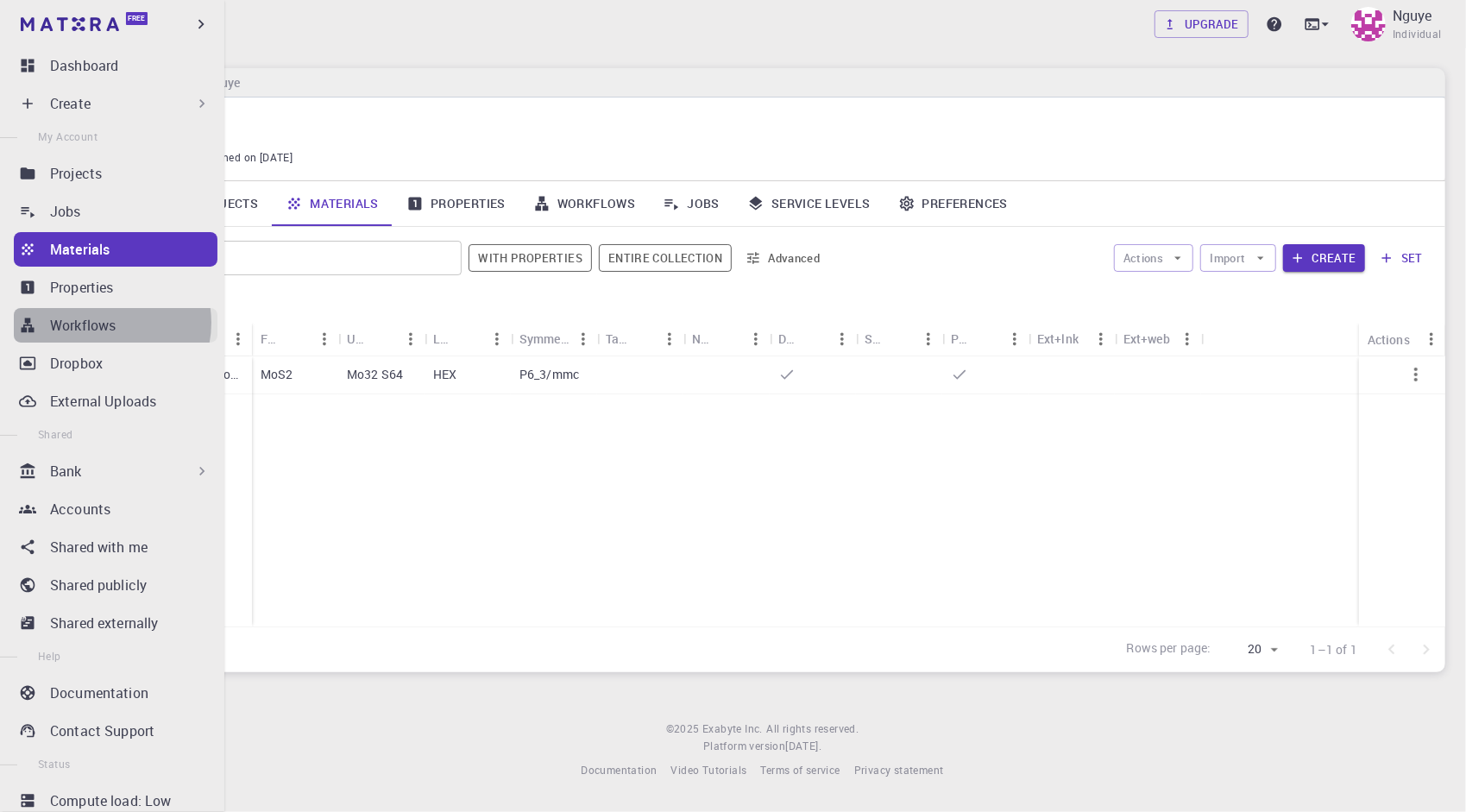
click at [103, 322] on p "Workflows" at bounding box center [83, 324] width 66 height 20
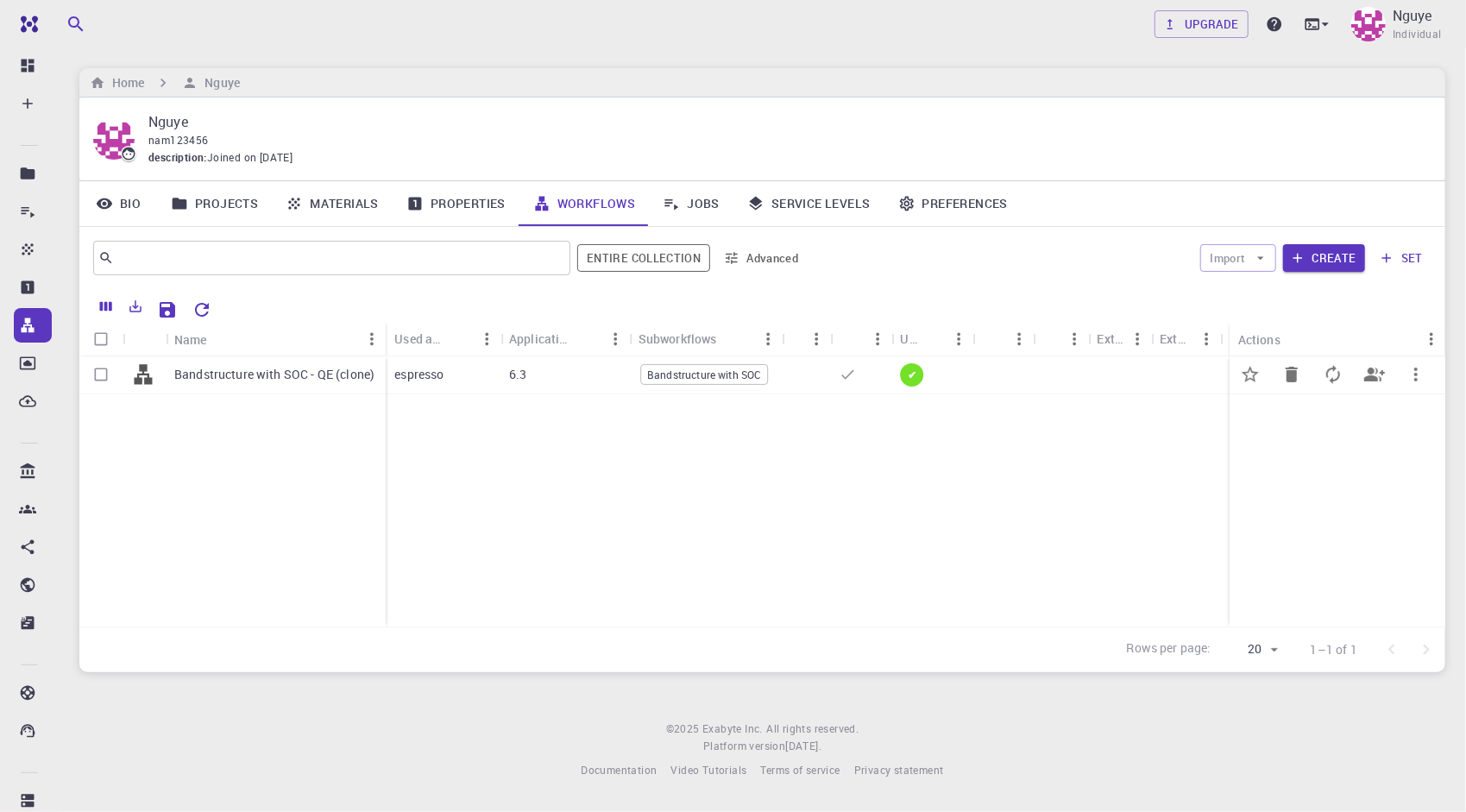
click at [263, 368] on p "Bandstructure with SOC - QE (clone)" at bounding box center [273, 375] width 200 height 17
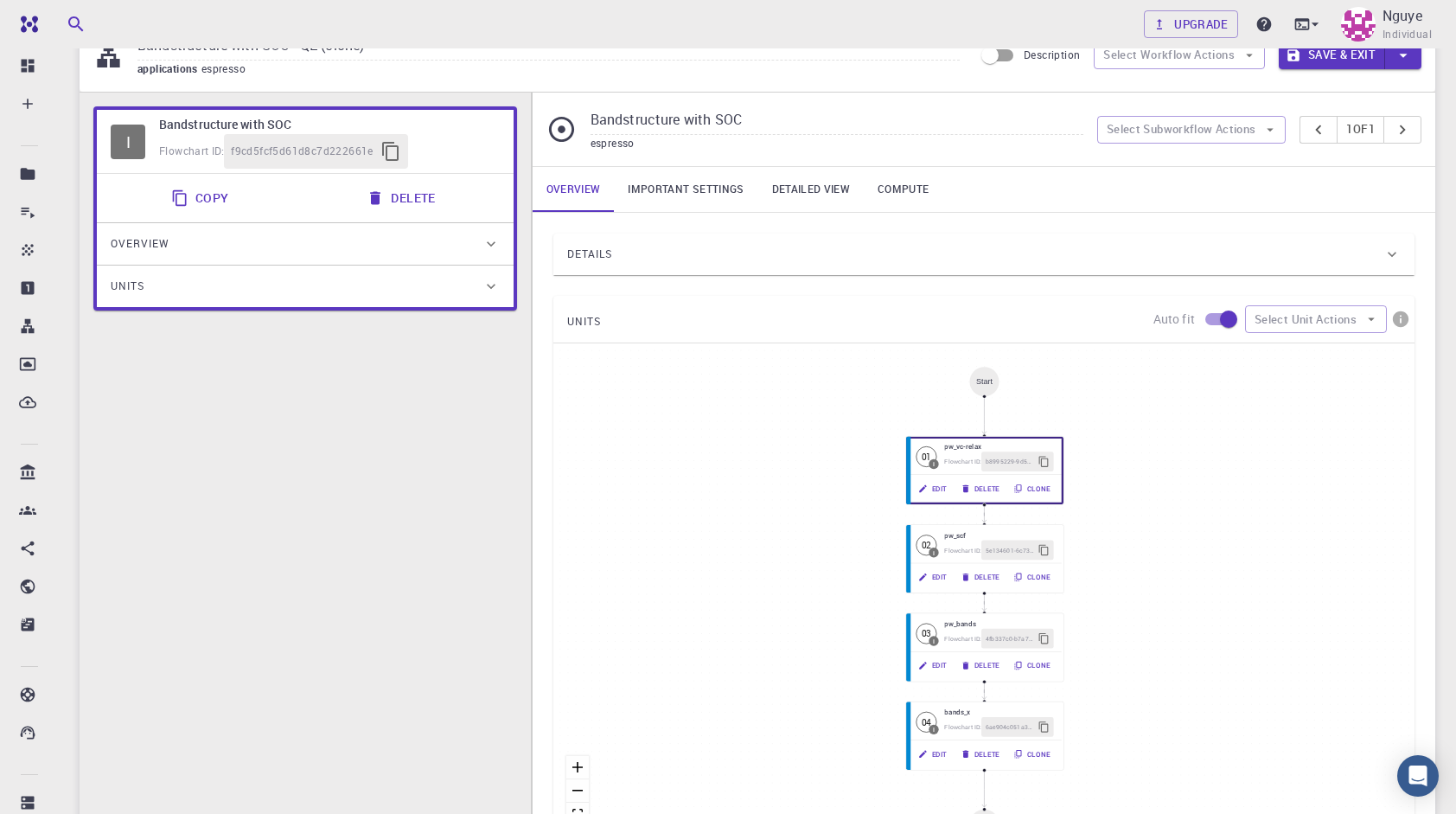
scroll to position [86, 0]
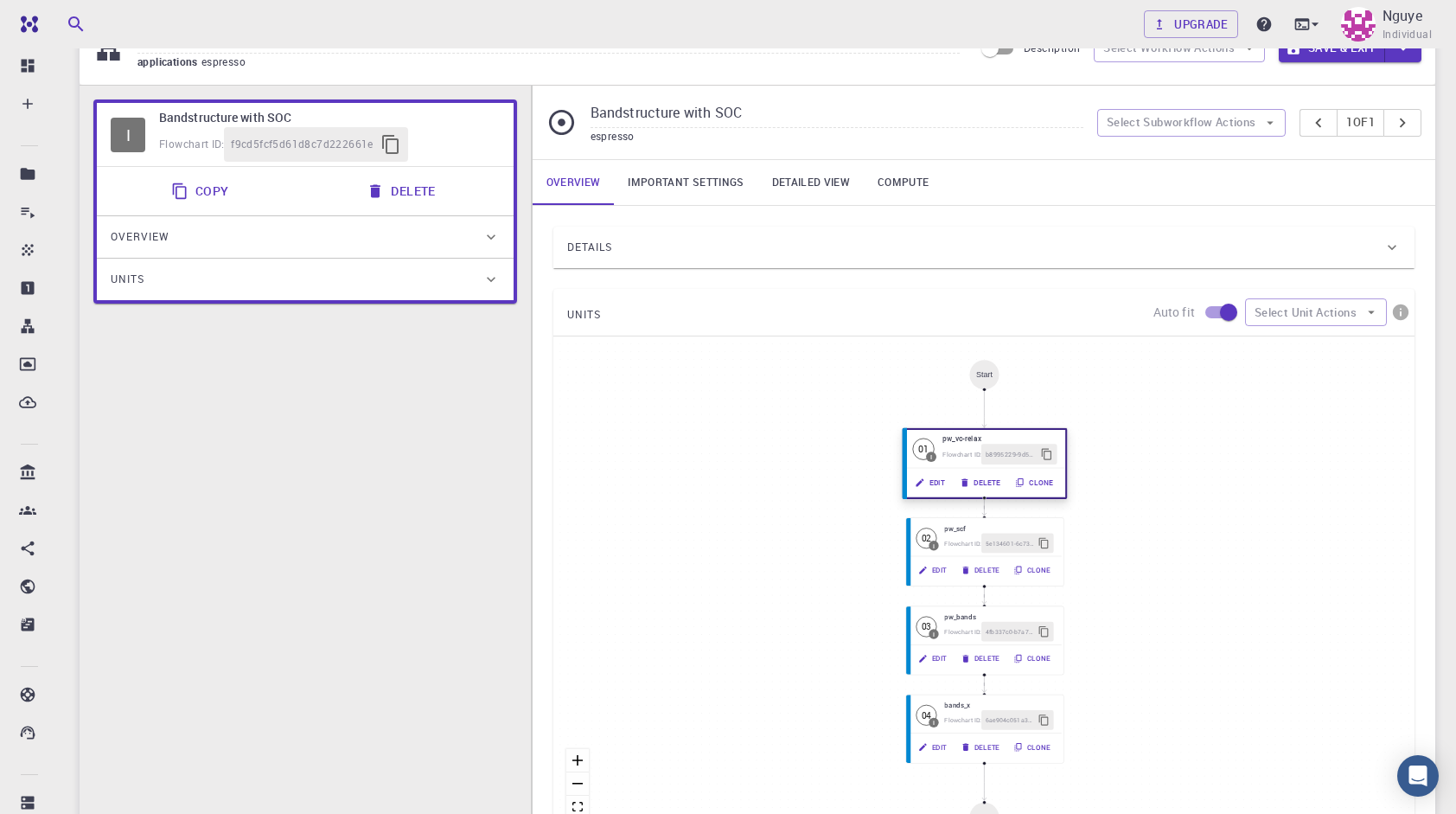
click at [937, 481] on button "Edit" at bounding box center [930, 482] width 45 height 20
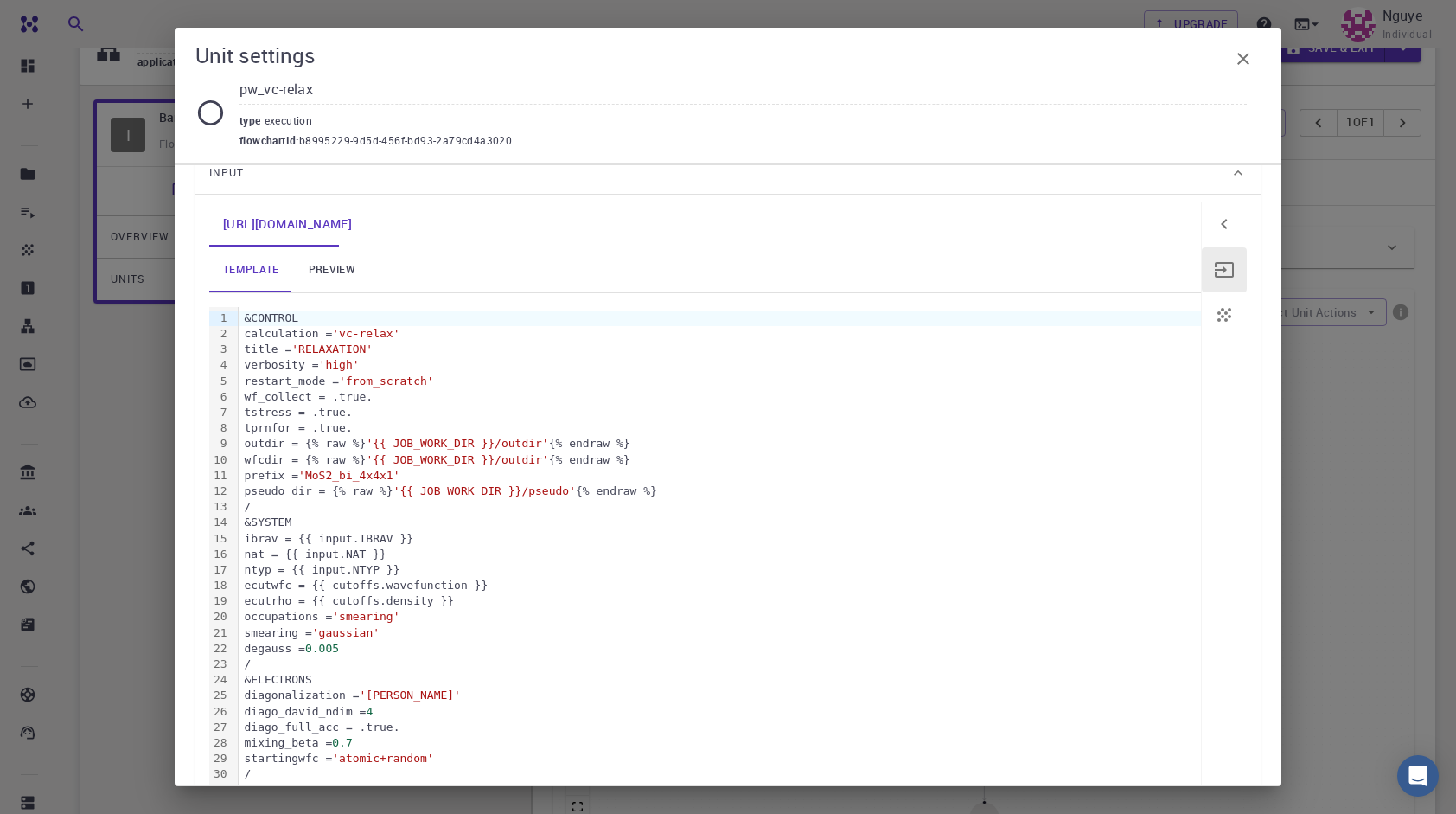
scroll to position [173, 0]
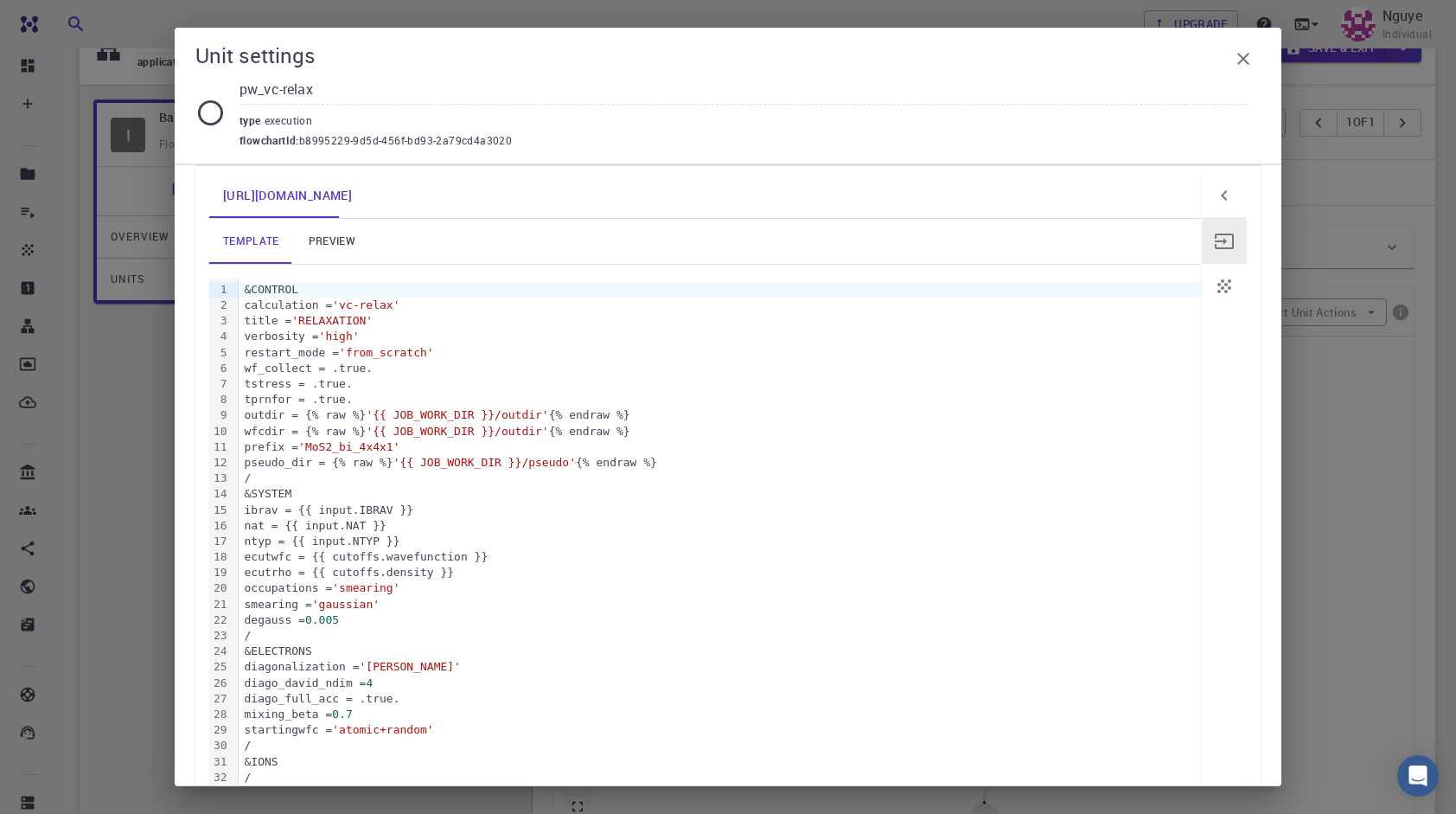
click at [341, 238] on link "preview" at bounding box center [332, 241] width 77 height 45
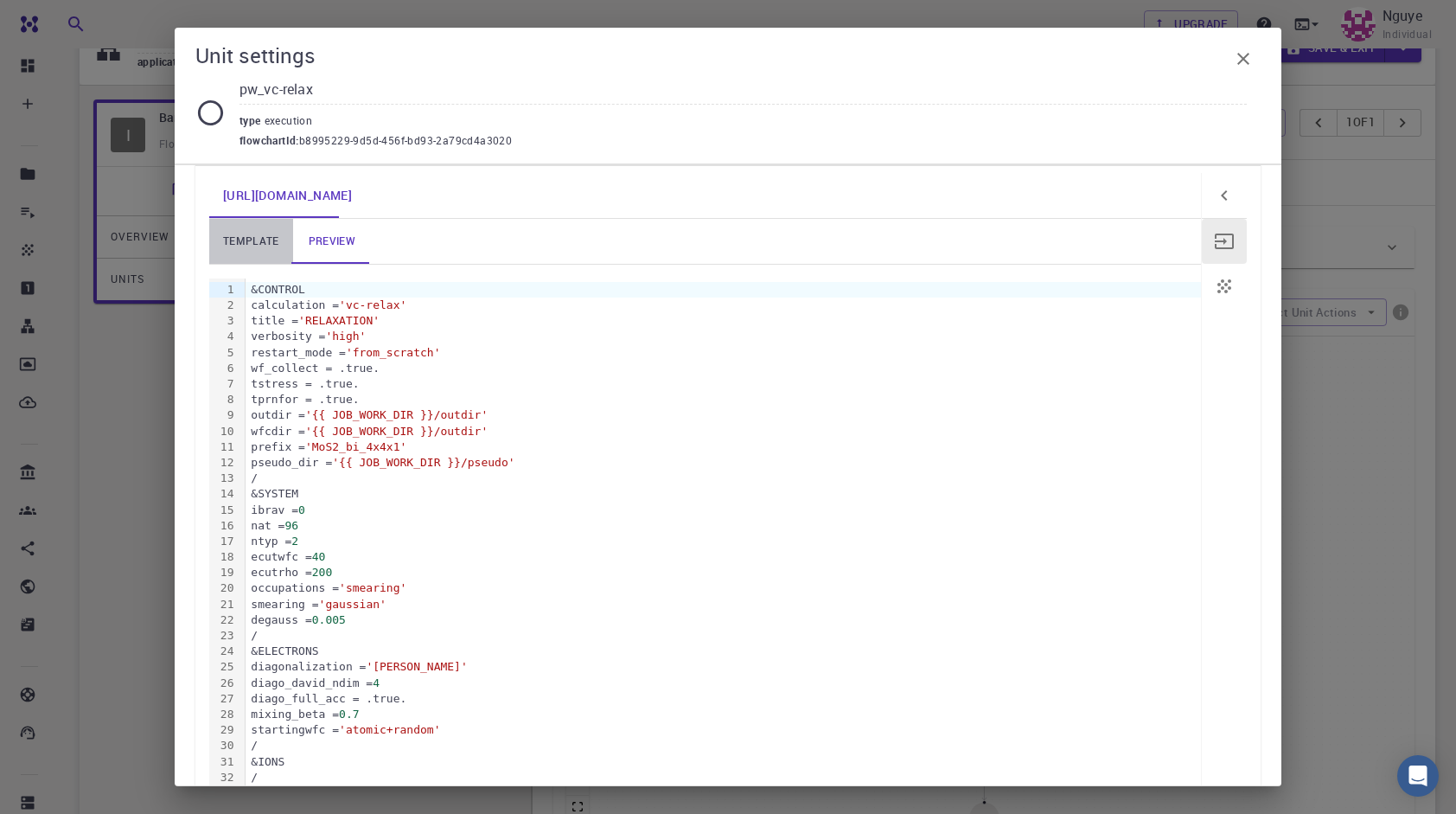
click at [261, 235] on link "template" at bounding box center [251, 241] width 84 height 45
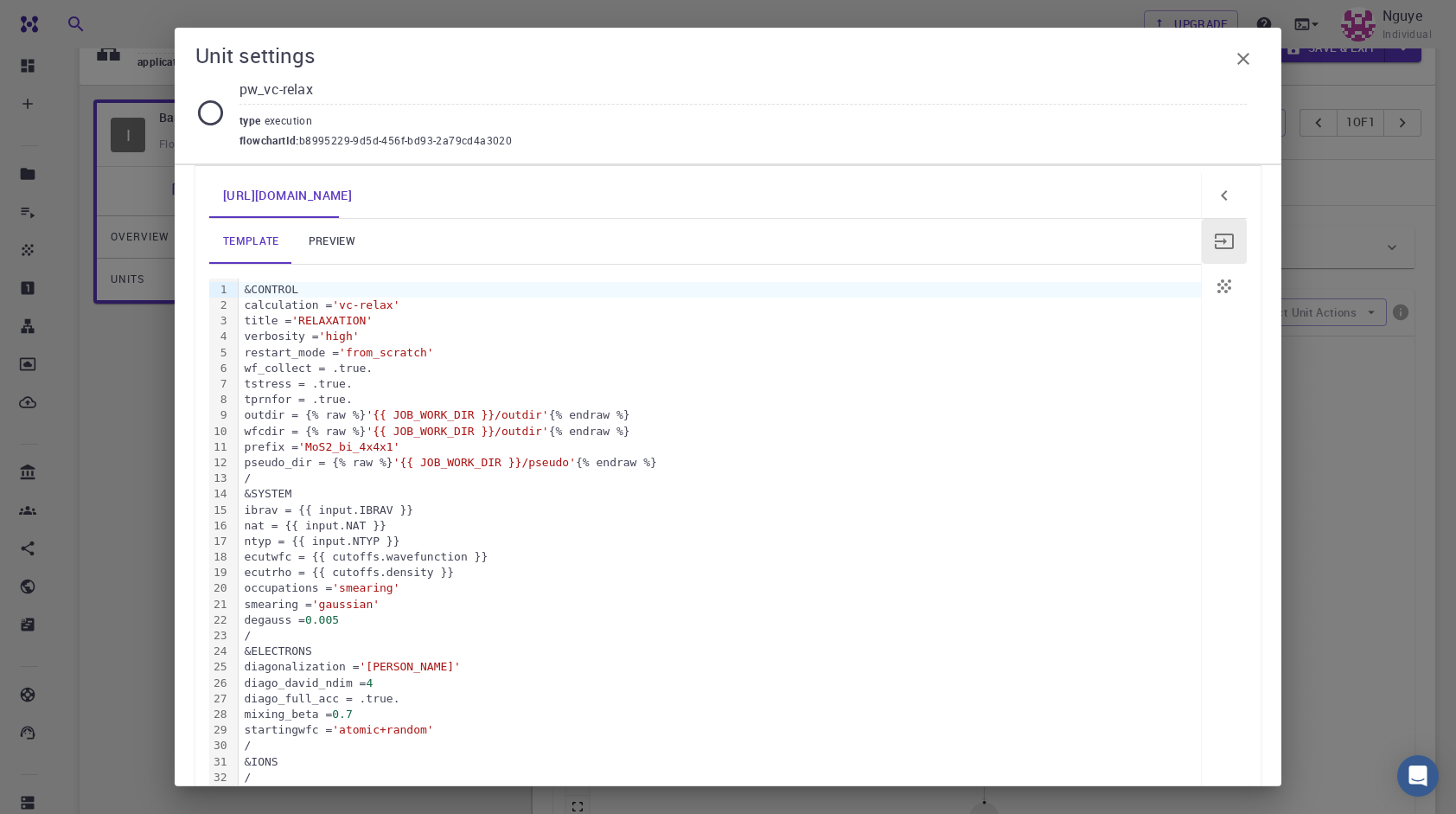
click at [307, 231] on link "preview" at bounding box center [332, 241] width 77 height 45
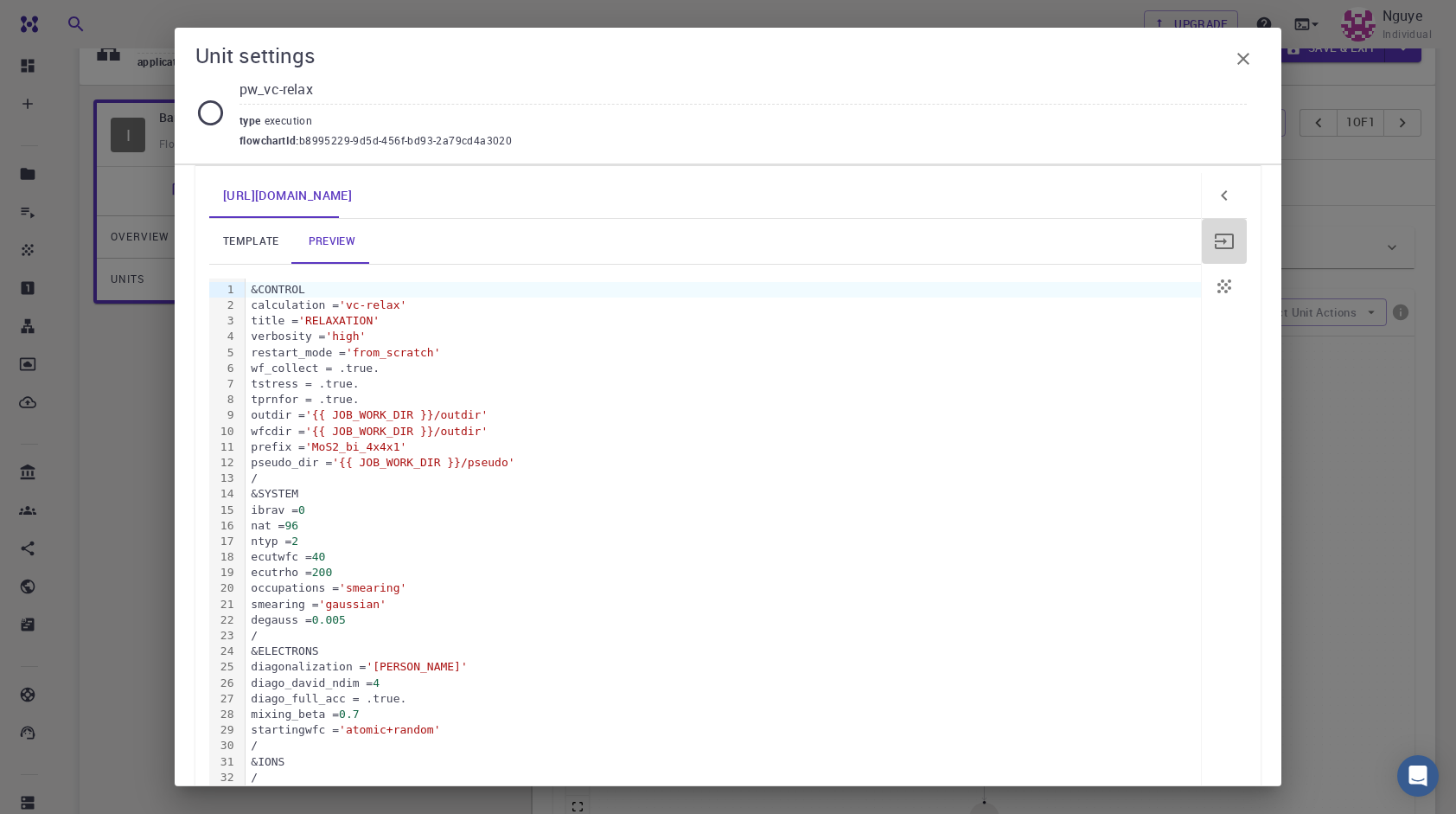
click at [1214, 235] on icon "button" at bounding box center [1224, 241] width 20 height 20
click at [1214, 190] on icon "button" at bounding box center [1224, 195] width 20 height 20
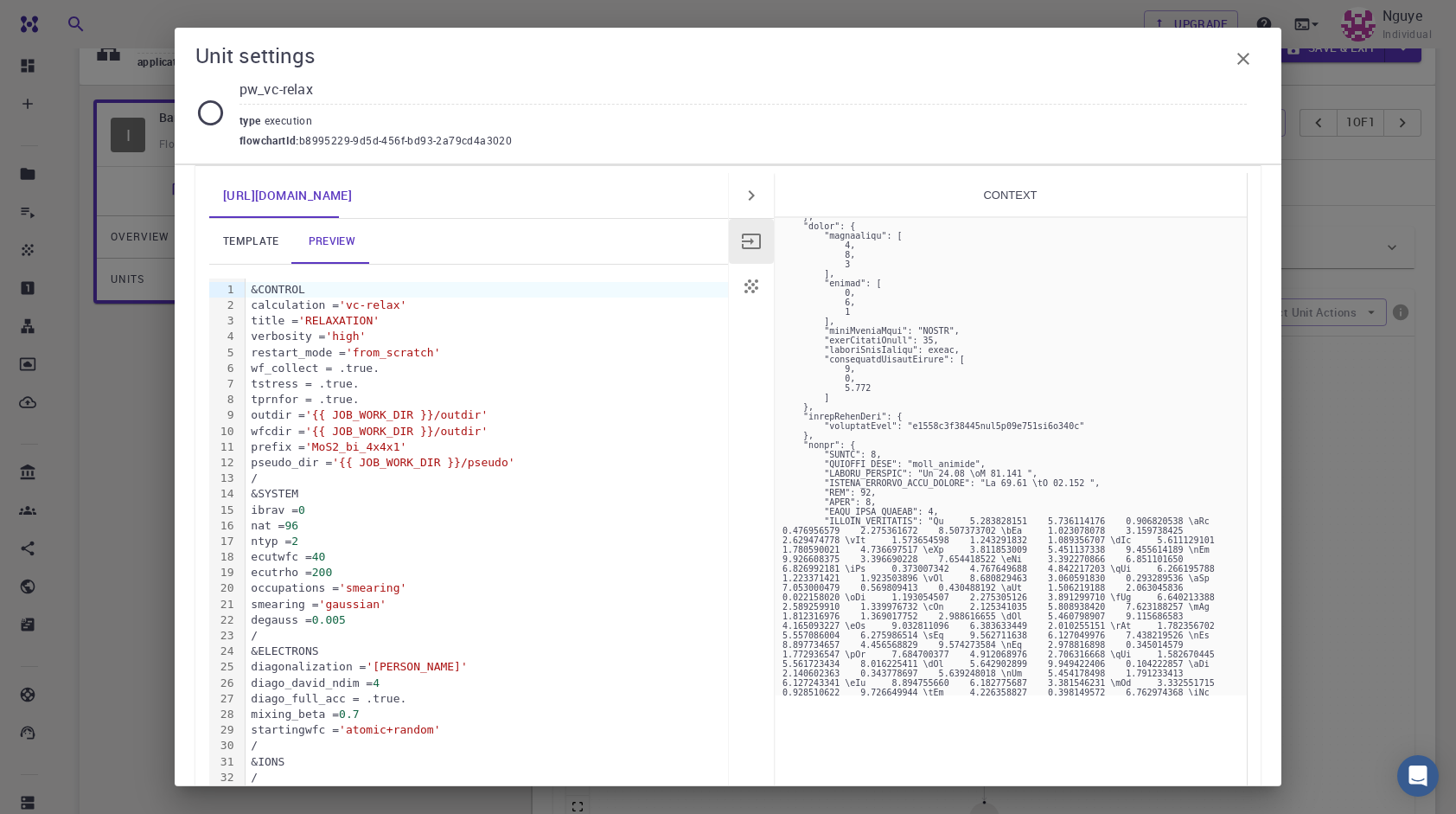
scroll to position [0, 0]
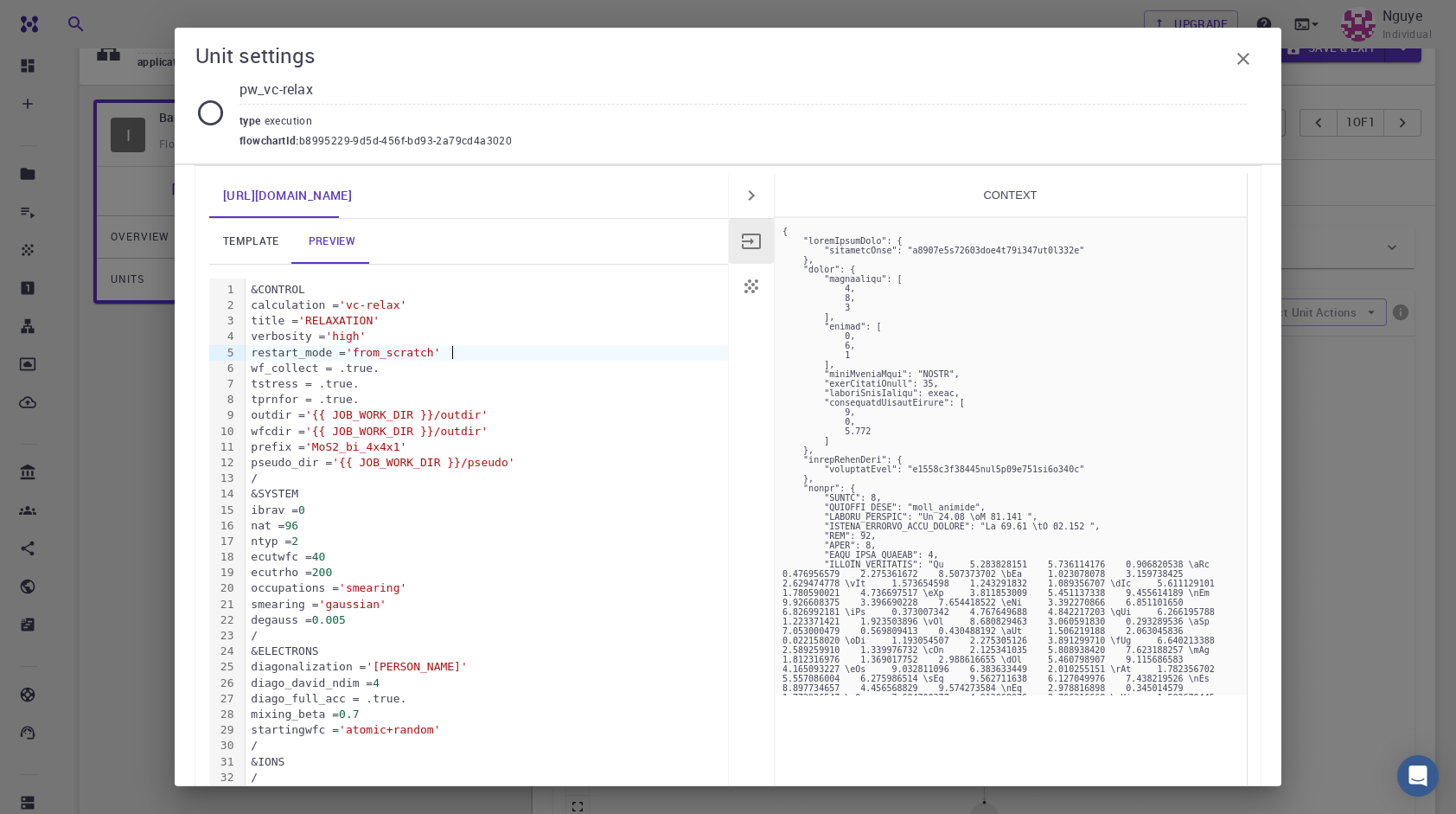
click at [590, 350] on div "restart_mode = 'from_scratch'" at bounding box center [487, 352] width 483 height 15
click at [427, 326] on div "title = 'RELAXATION'" at bounding box center [487, 320] width 483 height 15
drag, startPoint x: 719, startPoint y: 280, endPoint x: 739, endPoint y: 279, distance: 20.0
click at [718, 282] on div "&CONTROL" at bounding box center [487, 289] width 483 height 15
click at [747, 278] on icon "button" at bounding box center [751, 286] width 20 height 20
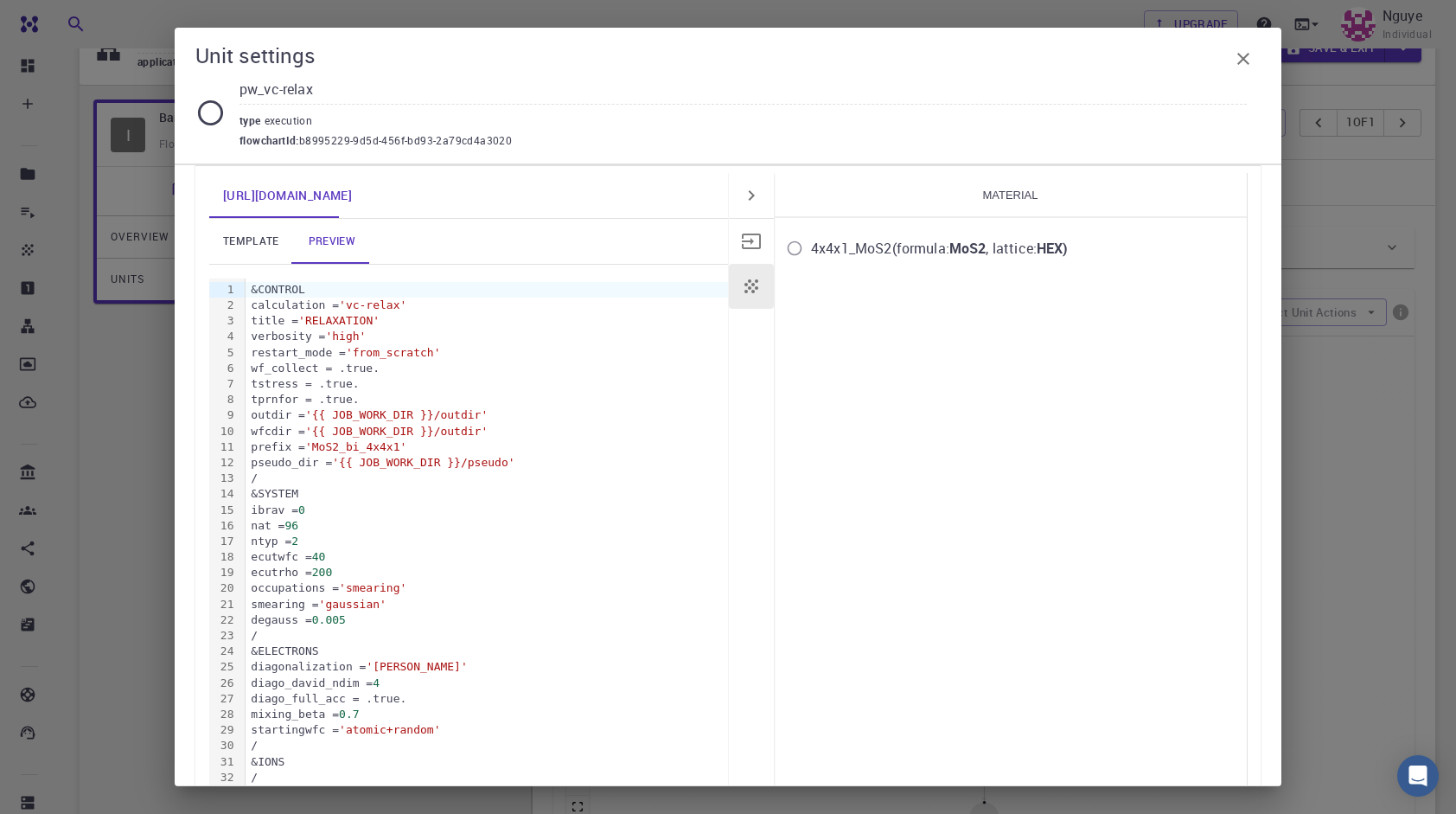
click at [758, 237] on button "button" at bounding box center [751, 241] width 45 height 45
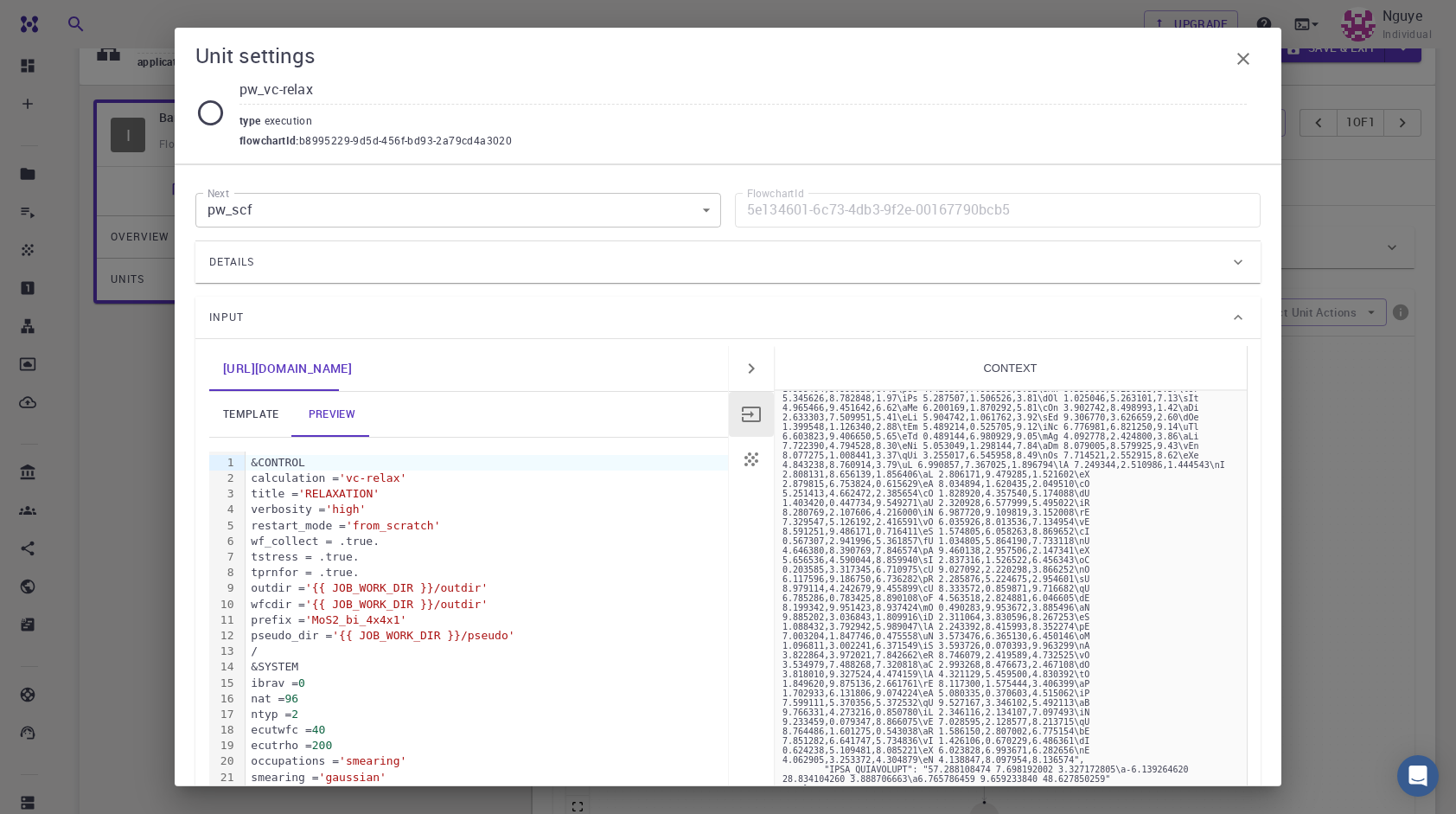
click at [1185, 268] on div "Details" at bounding box center [719, 261] width 1020 height 28
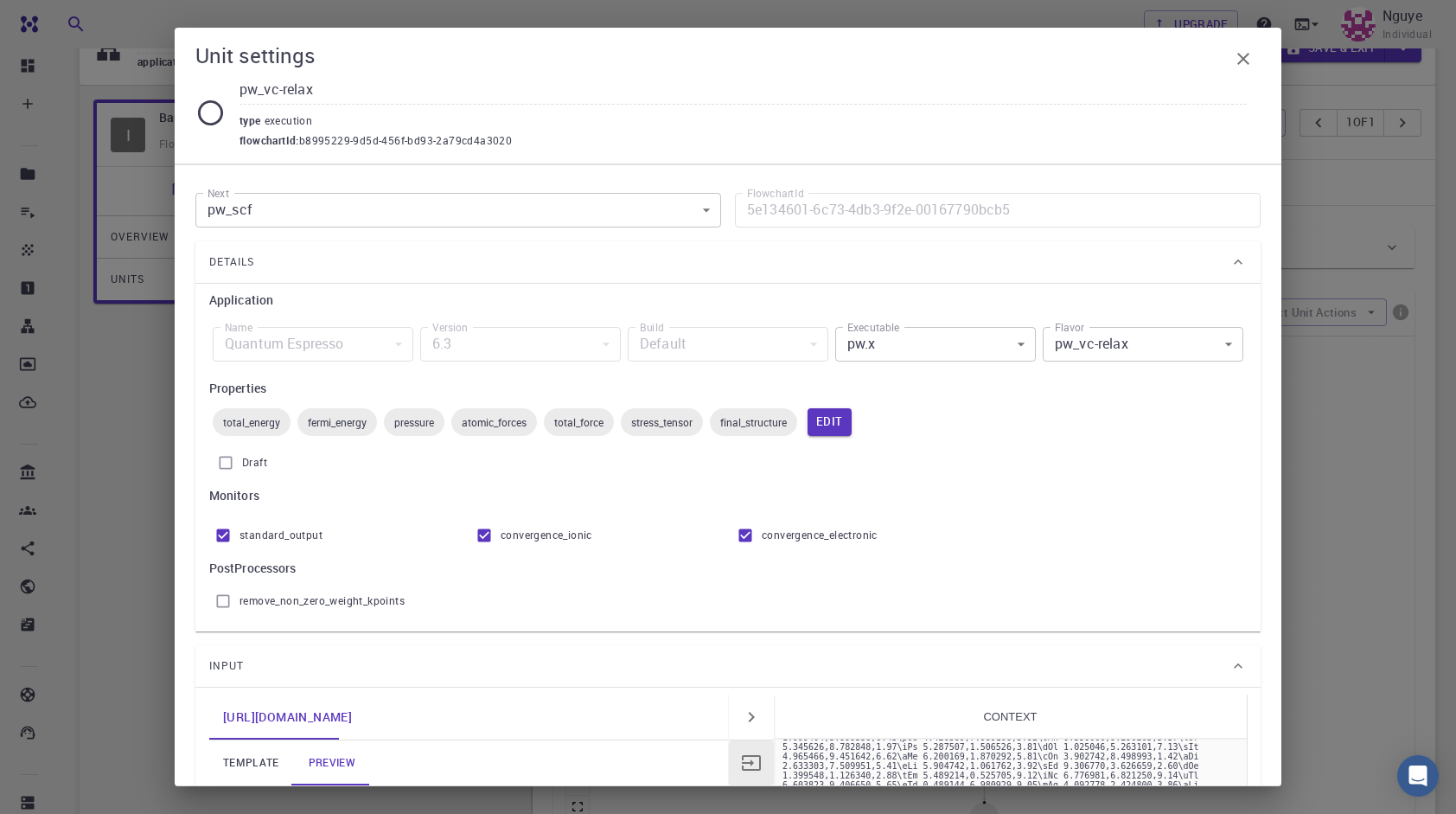
click at [1231, 258] on icon at bounding box center [1238, 262] width 17 height 17
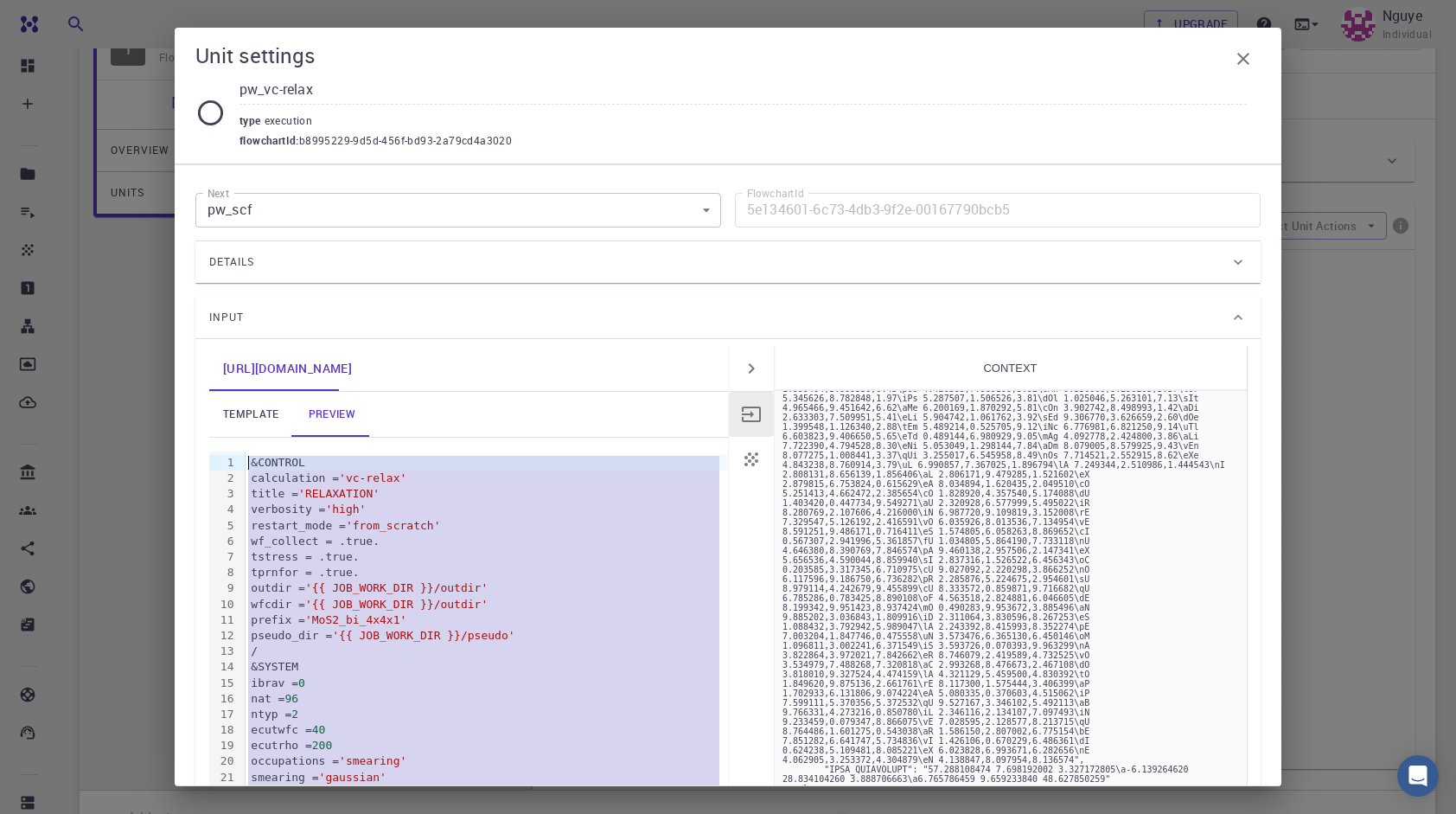
drag, startPoint x: 663, startPoint y: 651, endPoint x: 249, endPoint y: 450, distance: 460.2
copy div "&ELECTRONS diagonalization = 'david' diago_david_ndim = 4 diago_full_acc = .tru…"
